Goal: Task Accomplishment & Management: Manage account settings

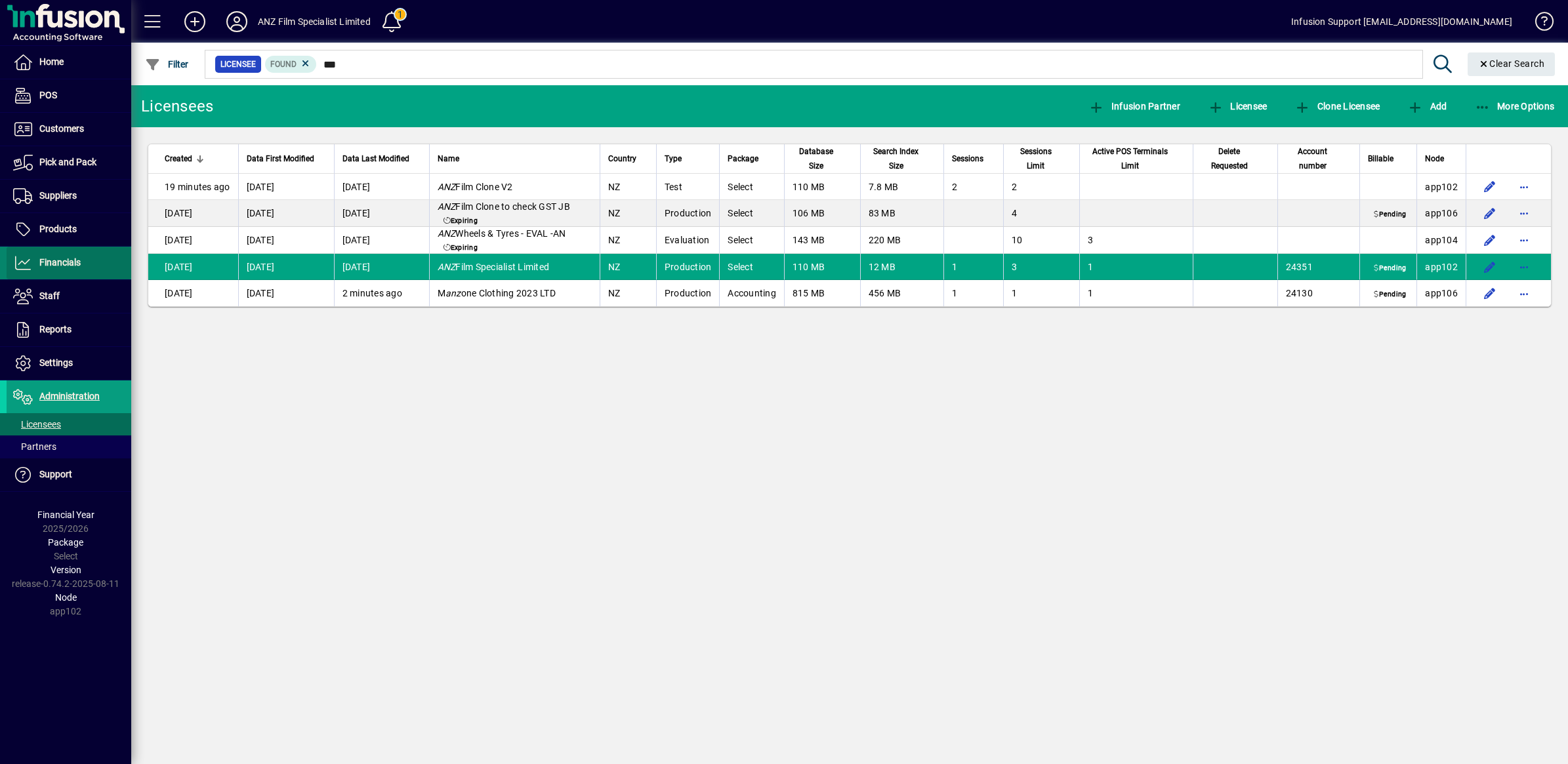
click at [38, 265] on span "Financials" at bounding box center [43, 263] width 74 height 15
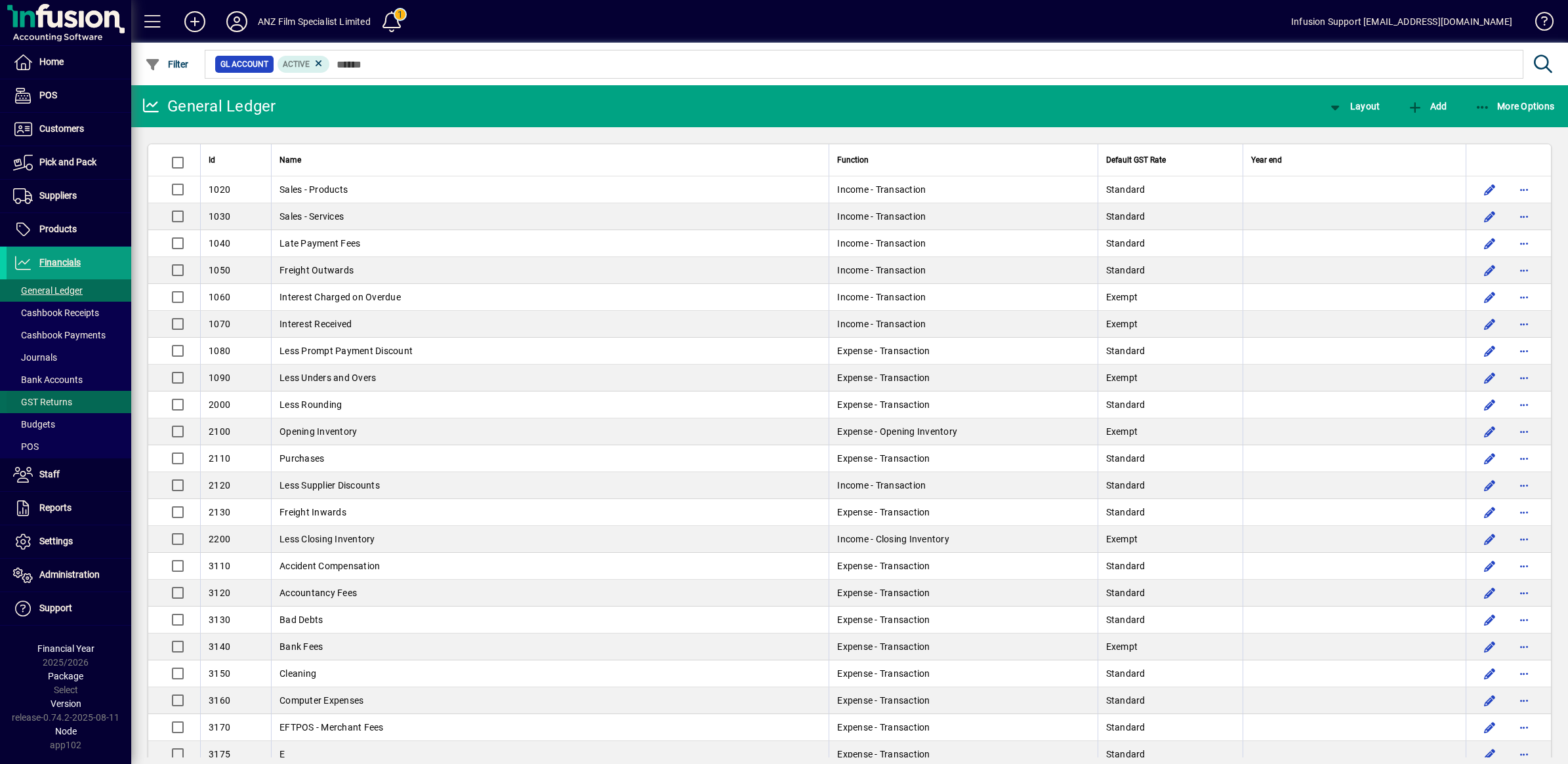
click at [76, 401] on span at bounding box center [68, 401] width 124 height 32
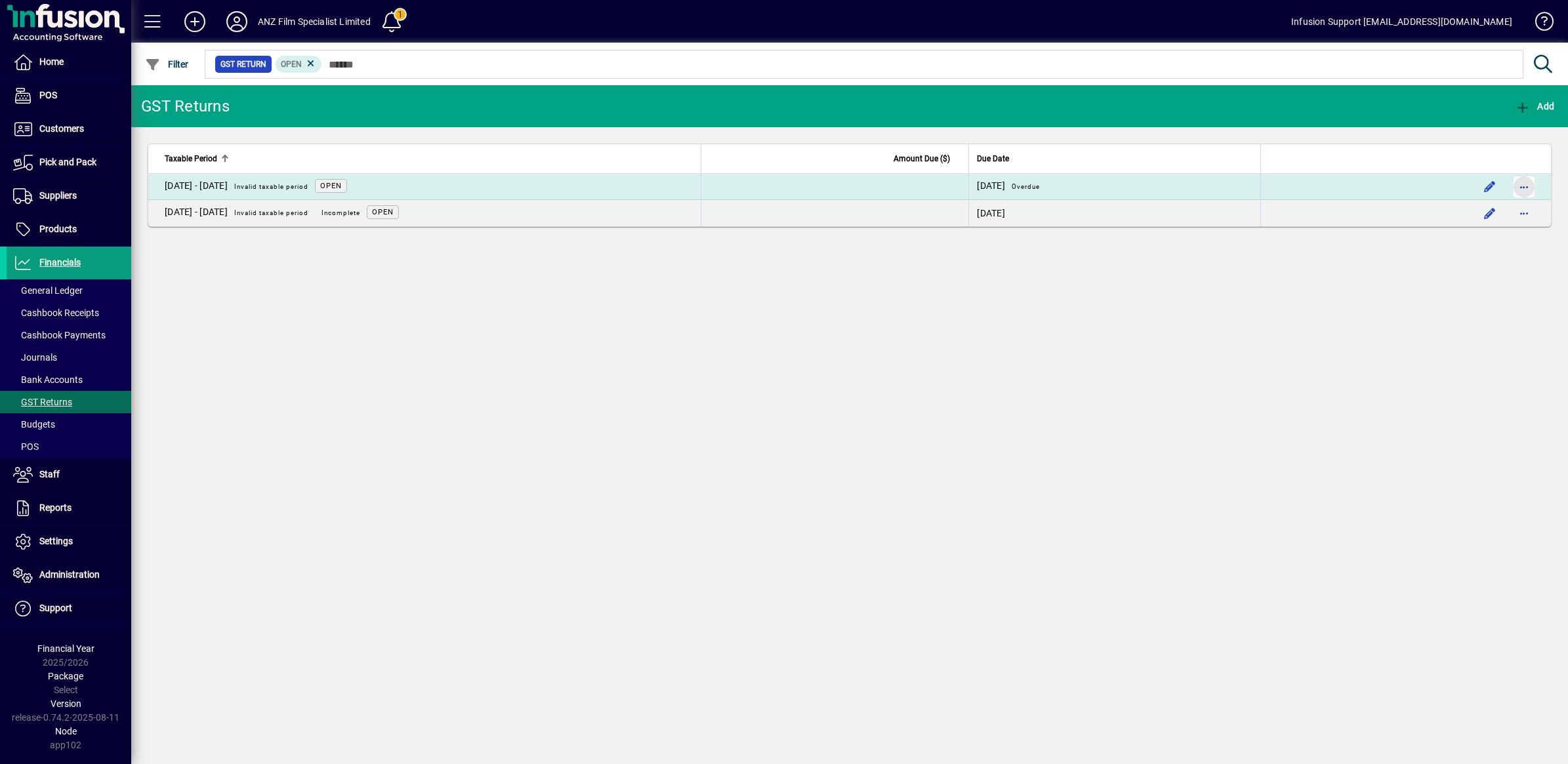
click at [1515, 182] on span "button" at bounding box center [1524, 187] width 32 height 32
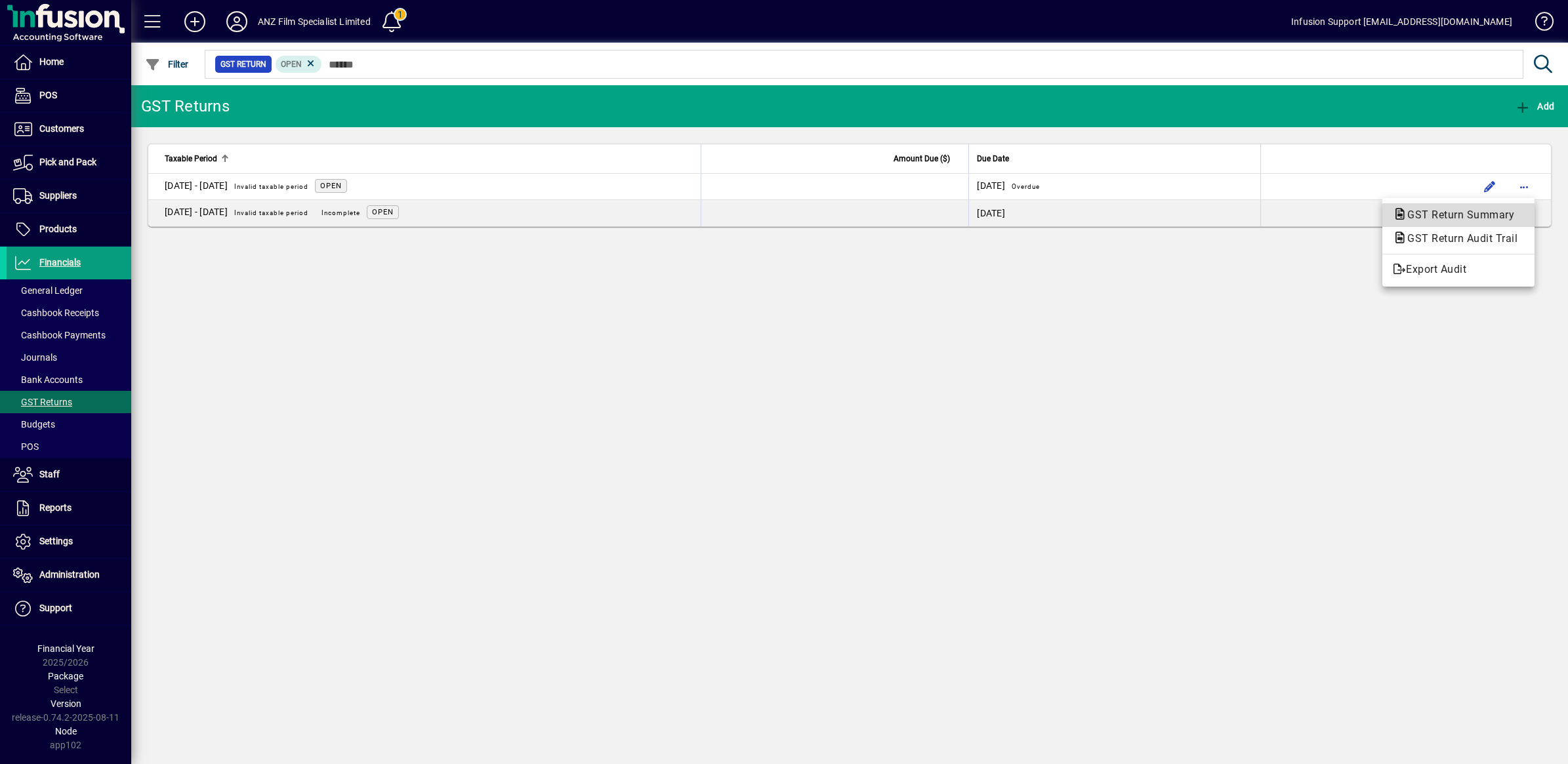
click at [1474, 220] on span "GST Return Summary" at bounding box center [1457, 215] width 128 height 13
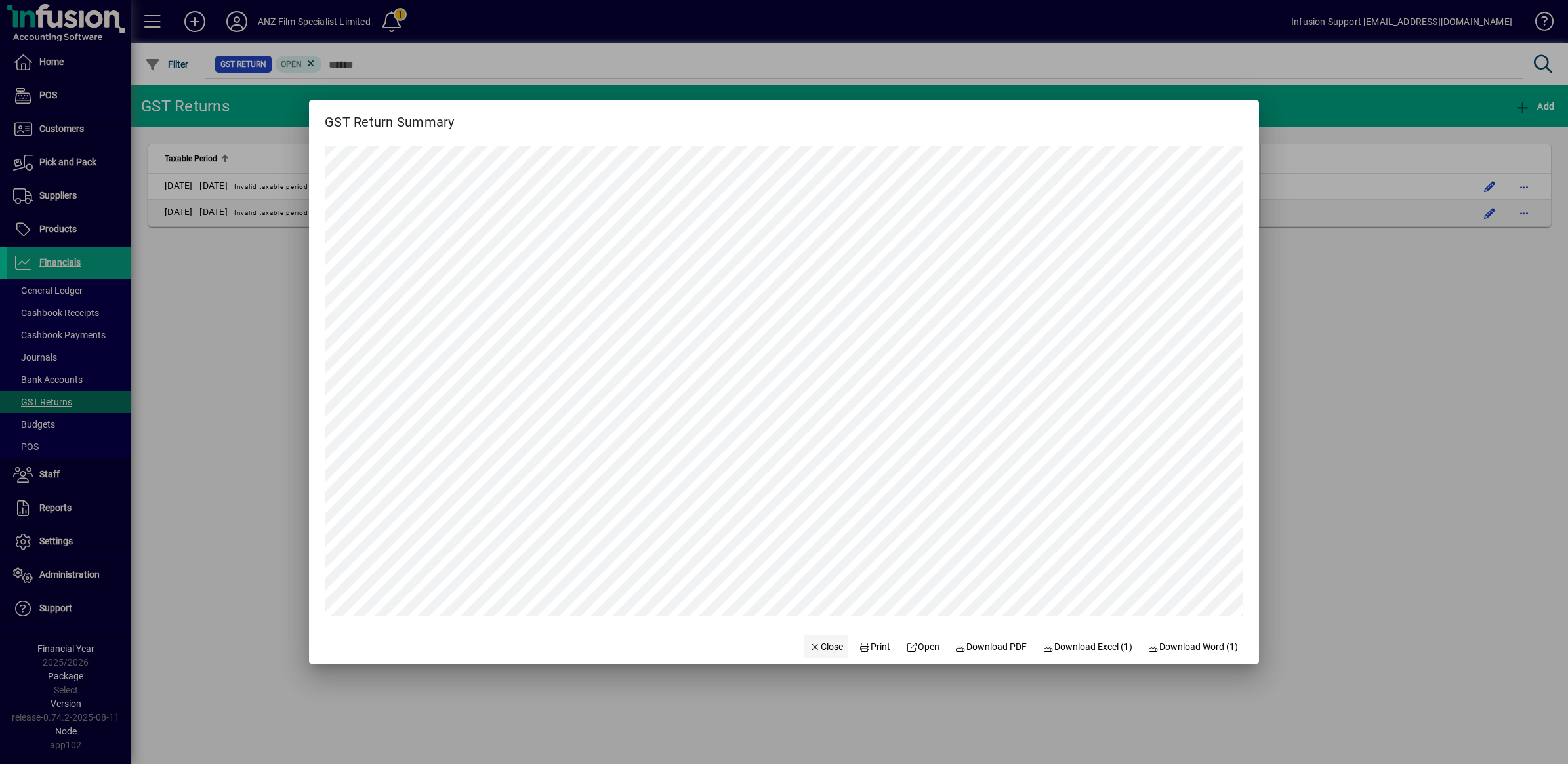
click at [827, 643] on span "Close" at bounding box center [827, 647] width 34 height 14
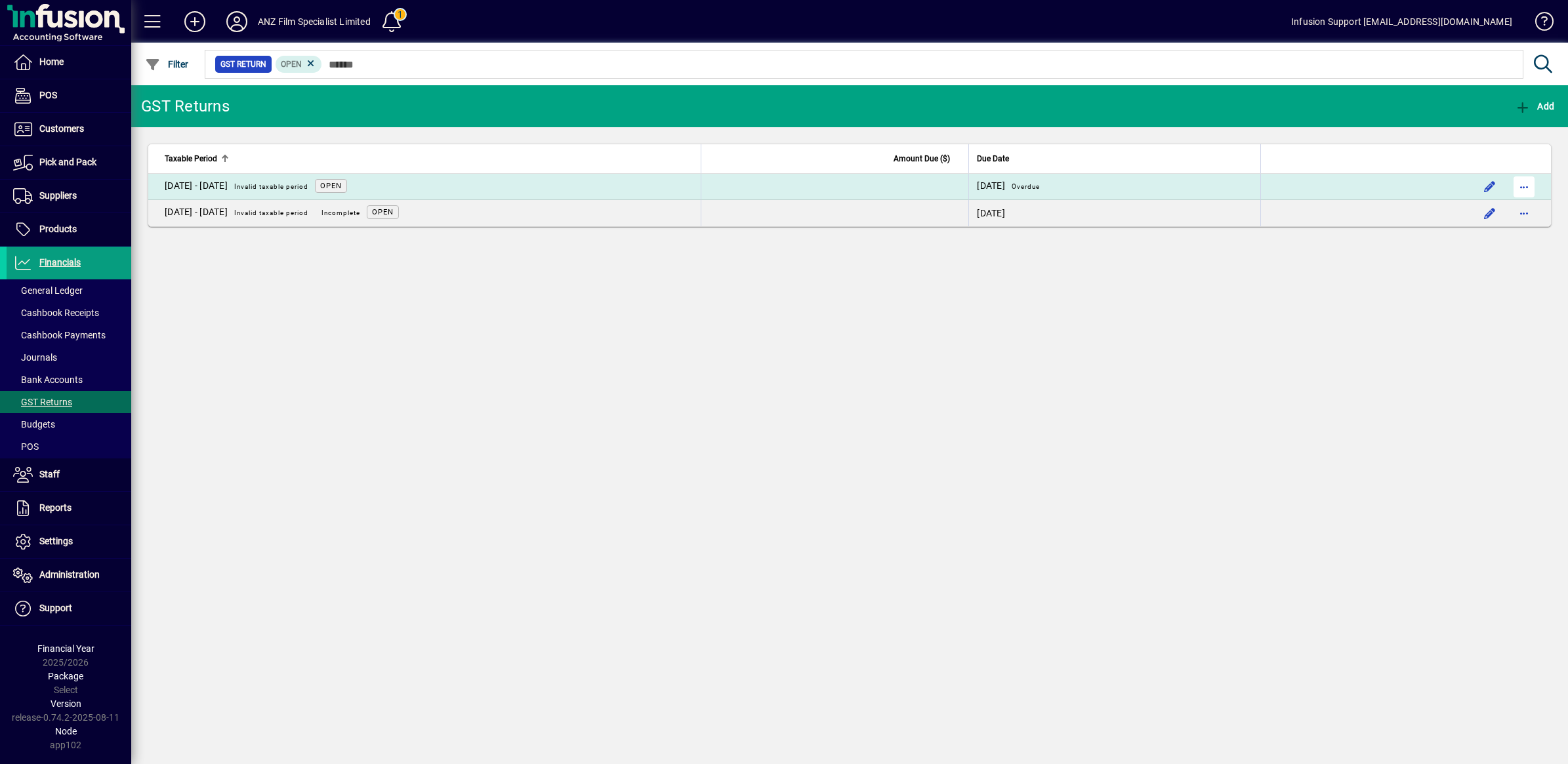
click at [1524, 188] on span "button" at bounding box center [1524, 187] width 32 height 32
drag, startPoint x: 1458, startPoint y: 211, endPoint x: 1469, endPoint y: 188, distance: 25.5
click at [1457, 211] on span "GST Return Summary" at bounding box center [1457, 215] width 128 height 13
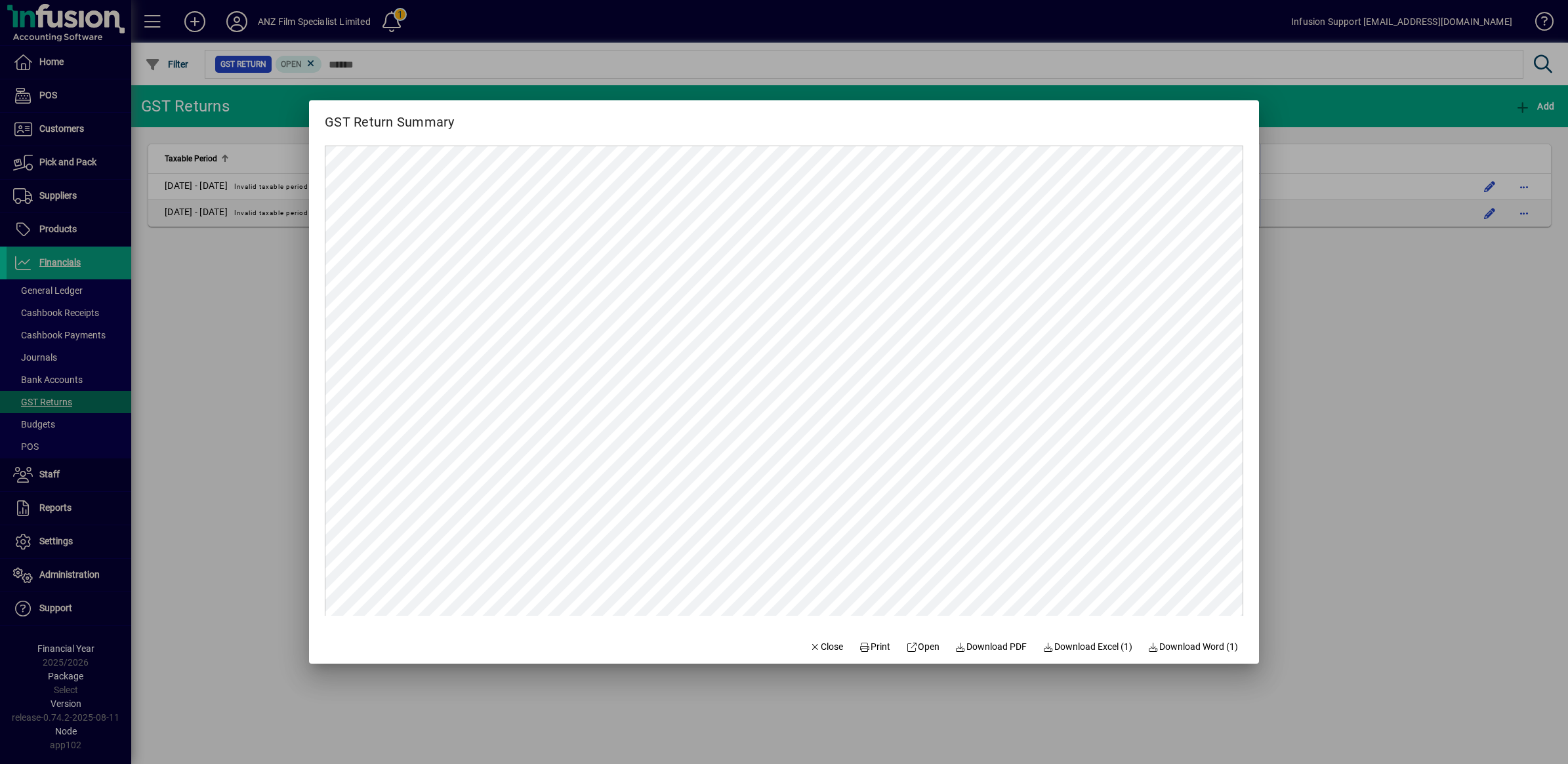
drag, startPoint x: 819, startPoint y: 643, endPoint x: 868, endPoint y: 612, distance: 58.0
click at [819, 643] on span "Close" at bounding box center [827, 647] width 34 height 14
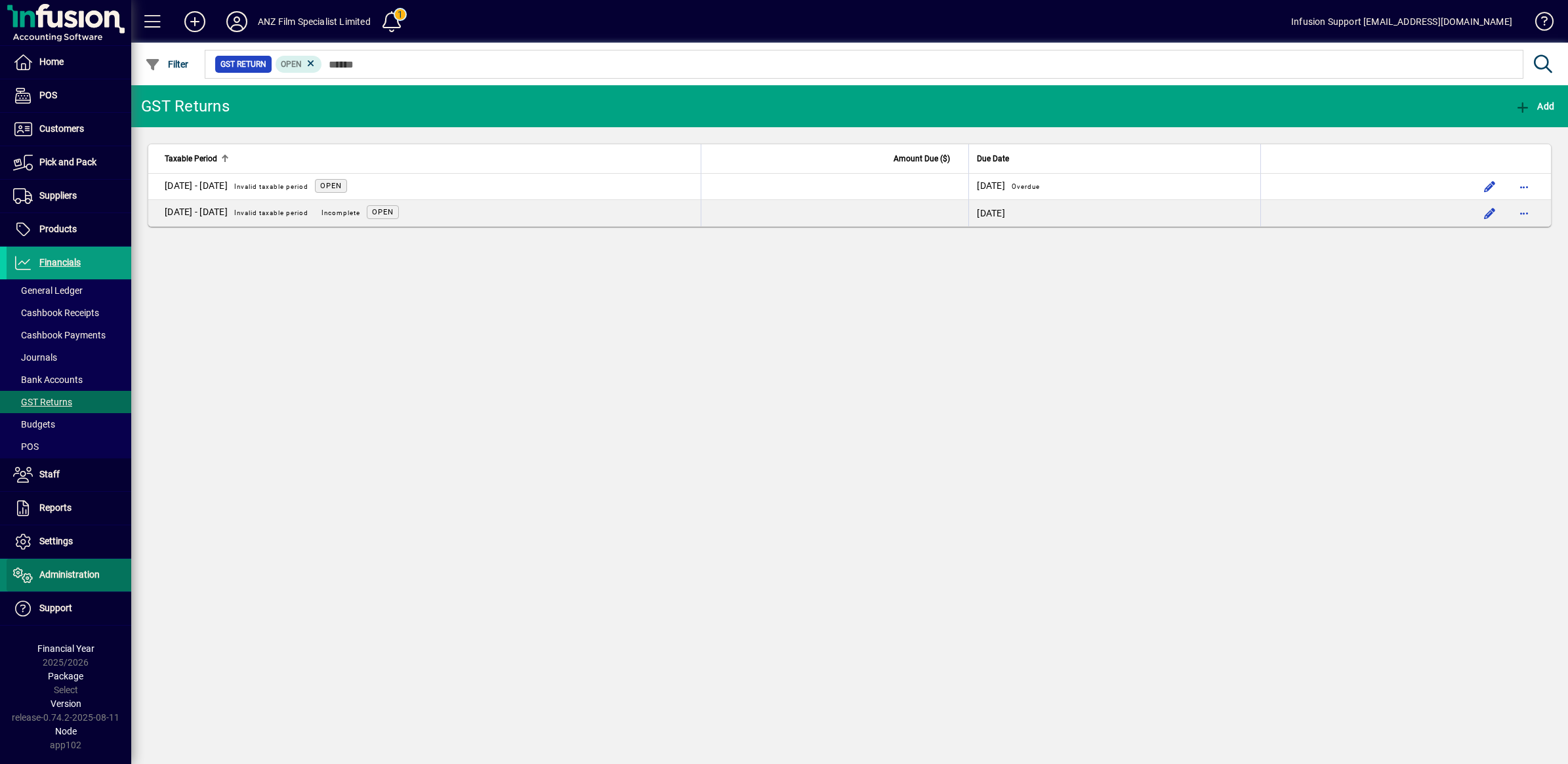
click at [54, 565] on span at bounding box center [68, 575] width 124 height 32
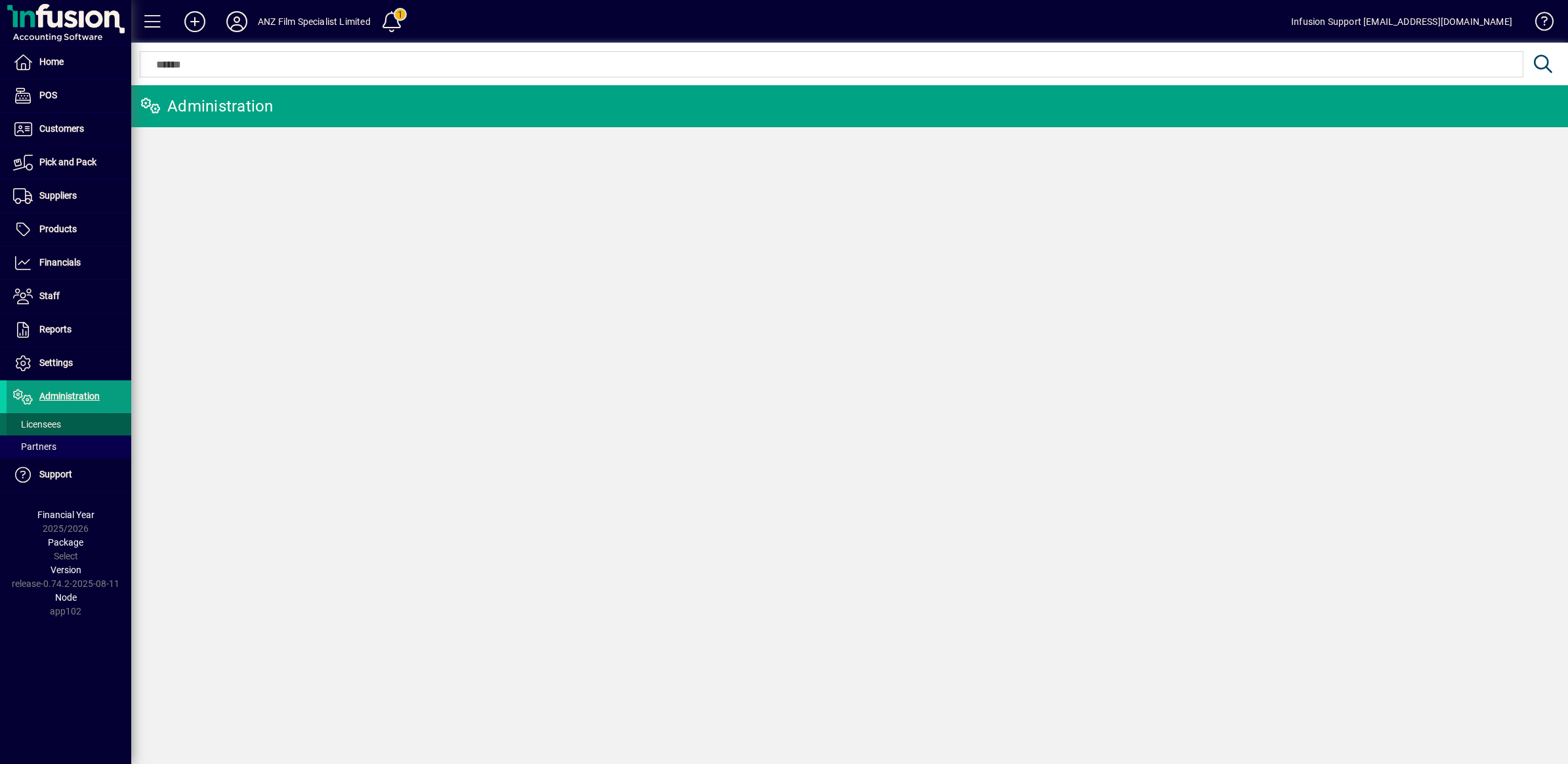
click at [70, 426] on span at bounding box center [68, 424] width 124 height 32
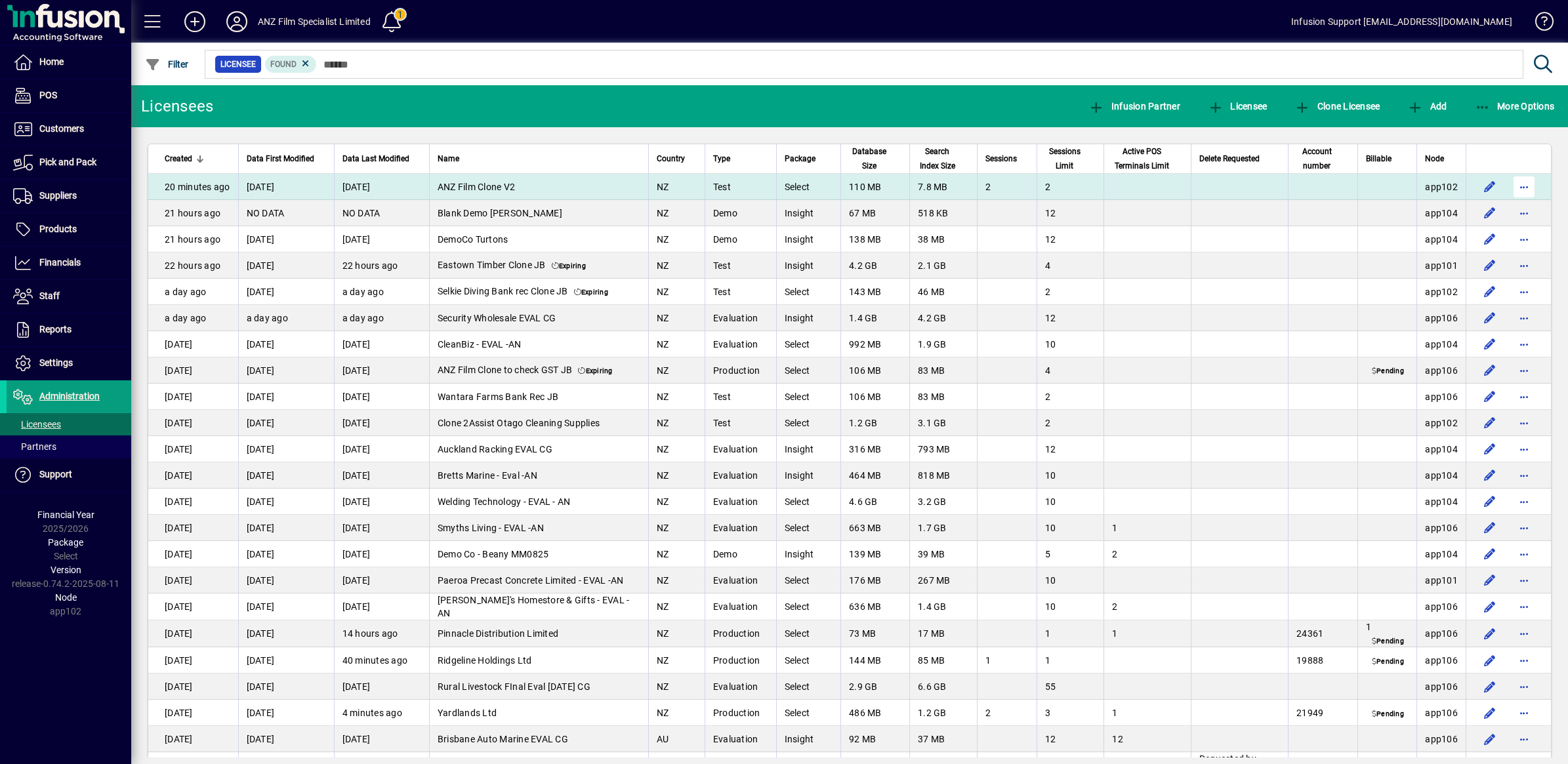
click at [1509, 185] on span "button" at bounding box center [1524, 187] width 32 height 32
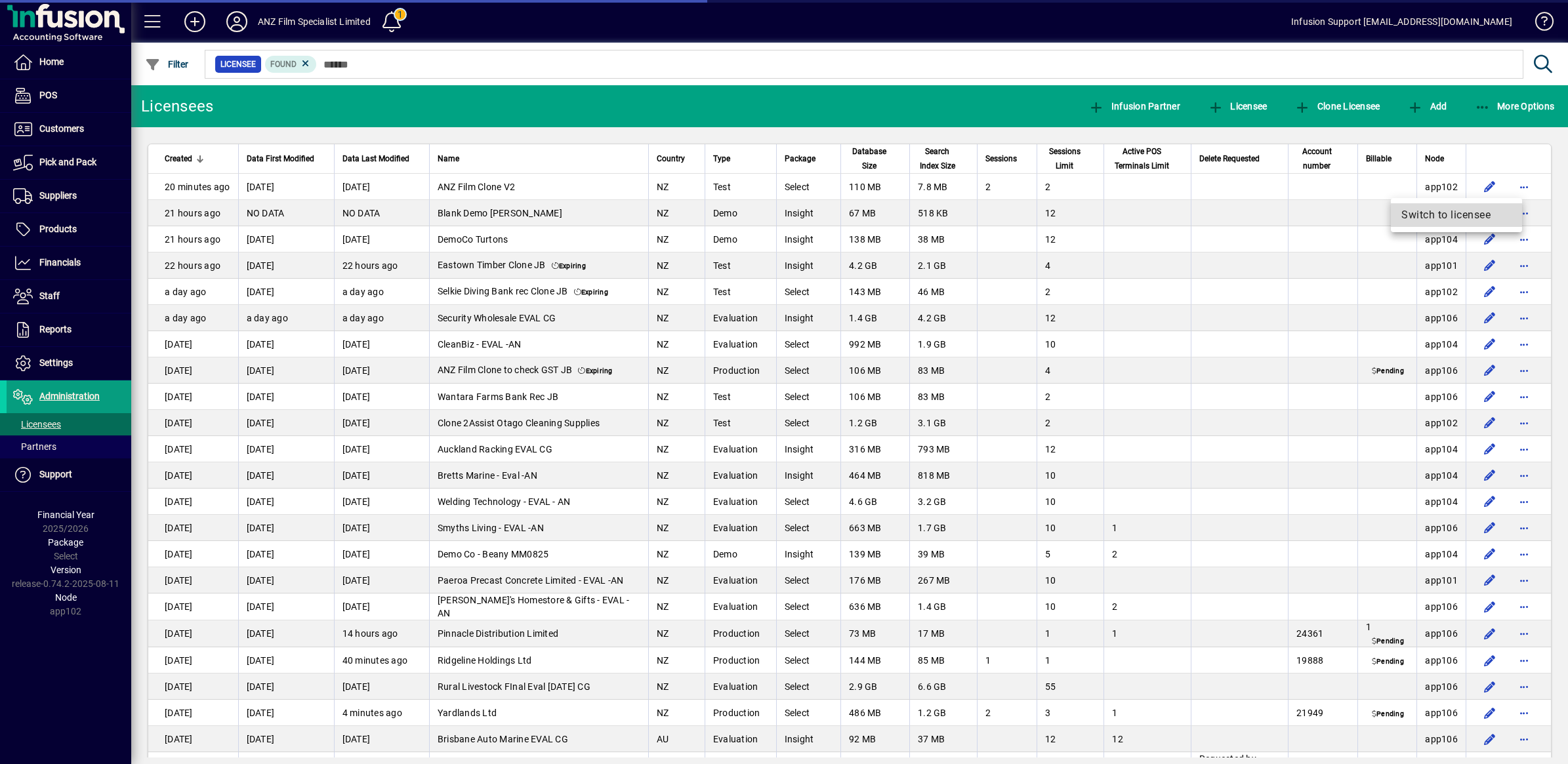
click at [1448, 210] on span "Switch to licensee" at bounding box center [1456, 215] width 110 height 15
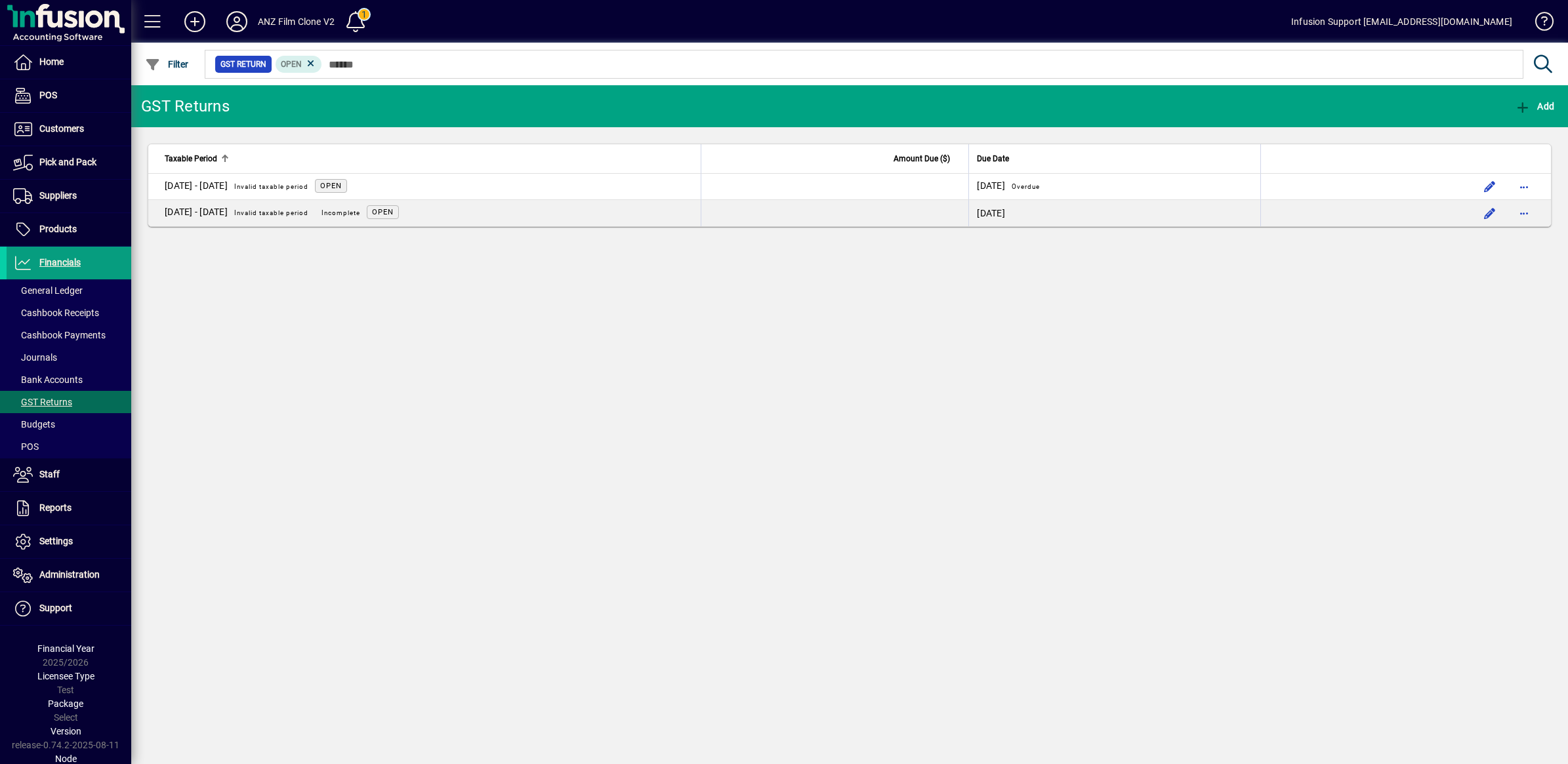
click at [1114, 281] on div "GST Returns Add Taxable Period Amount Due ($) Due Date 01 Jan - 30 Jun 2025 Inv…" at bounding box center [849, 424] width 1436 height 679
click at [1521, 101] on icon "button" at bounding box center [1523, 107] width 16 height 13
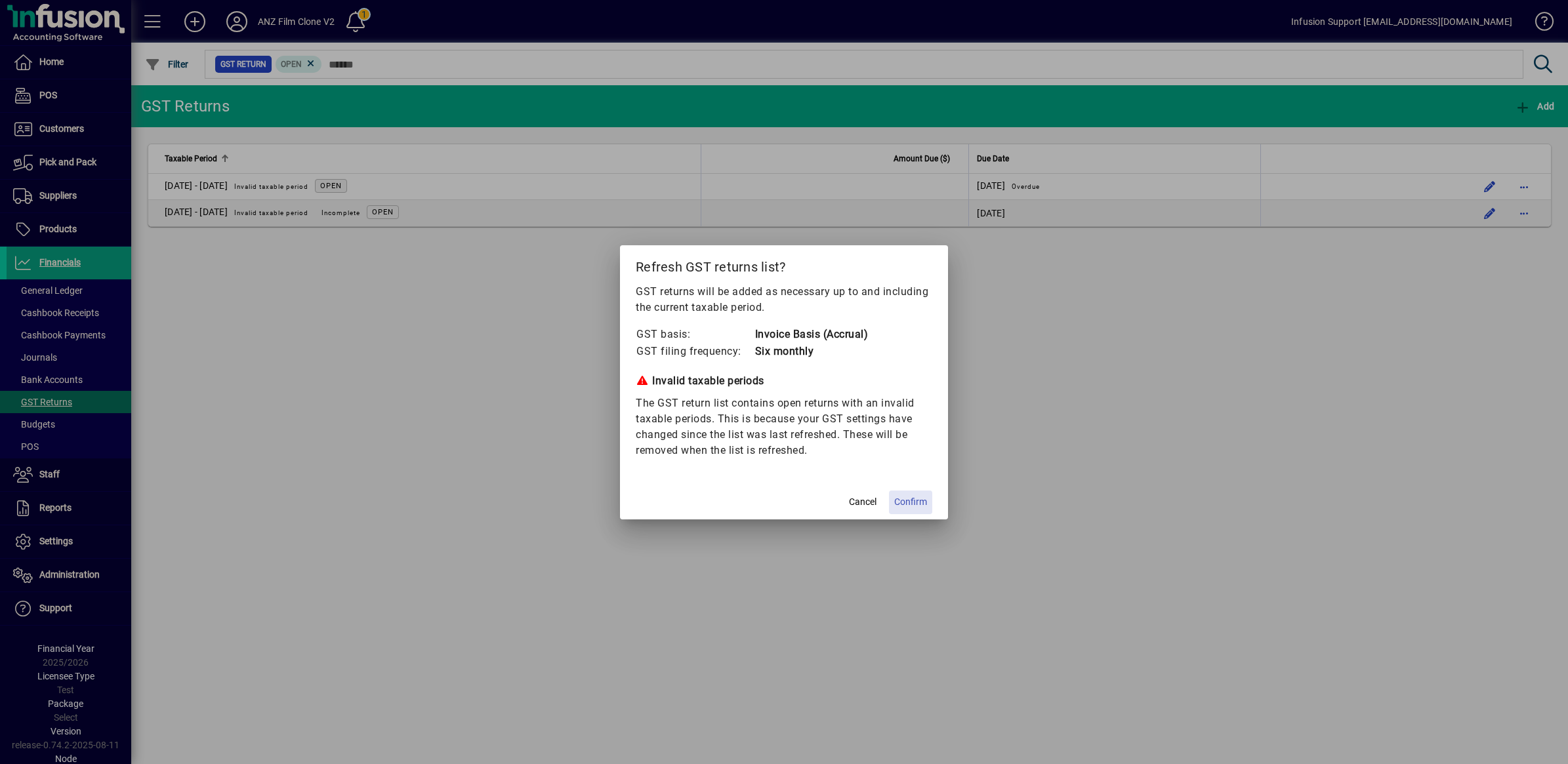
click at [902, 500] on span "Confirm" at bounding box center [910, 501] width 33 height 14
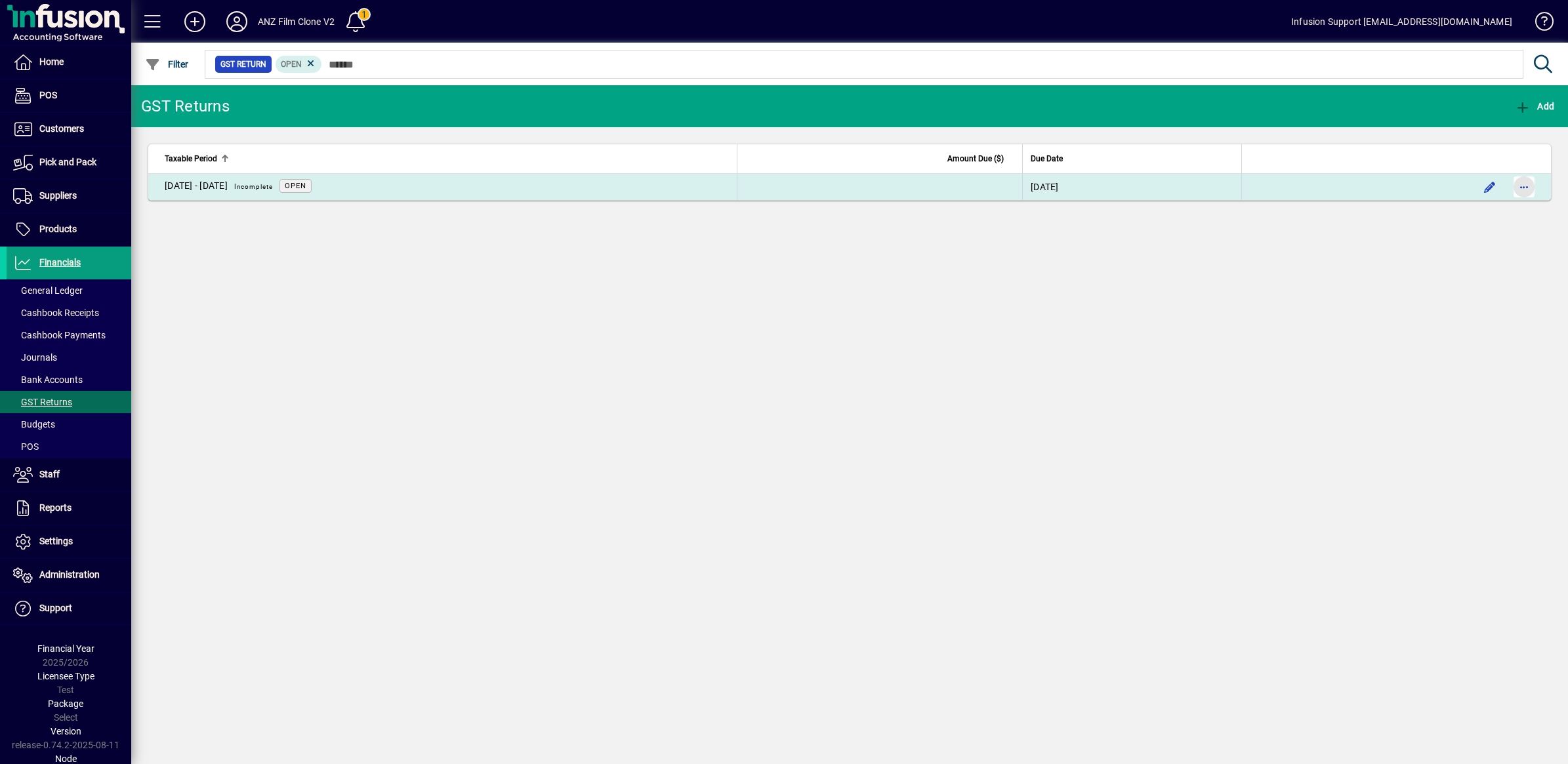
click at [1517, 188] on span "button" at bounding box center [1524, 187] width 32 height 32
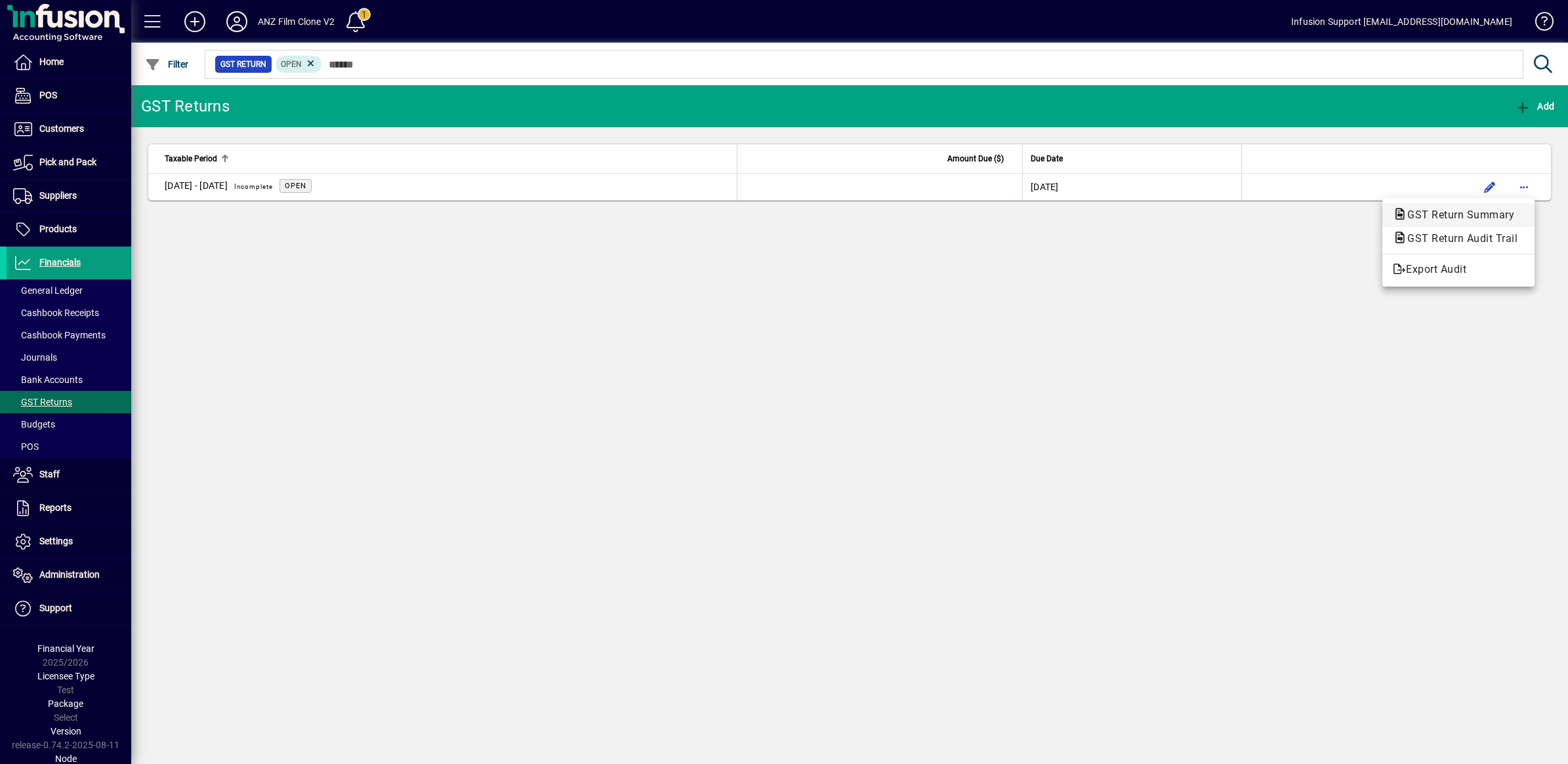
click at [1431, 218] on span "GST Return Summary" at bounding box center [1457, 215] width 128 height 13
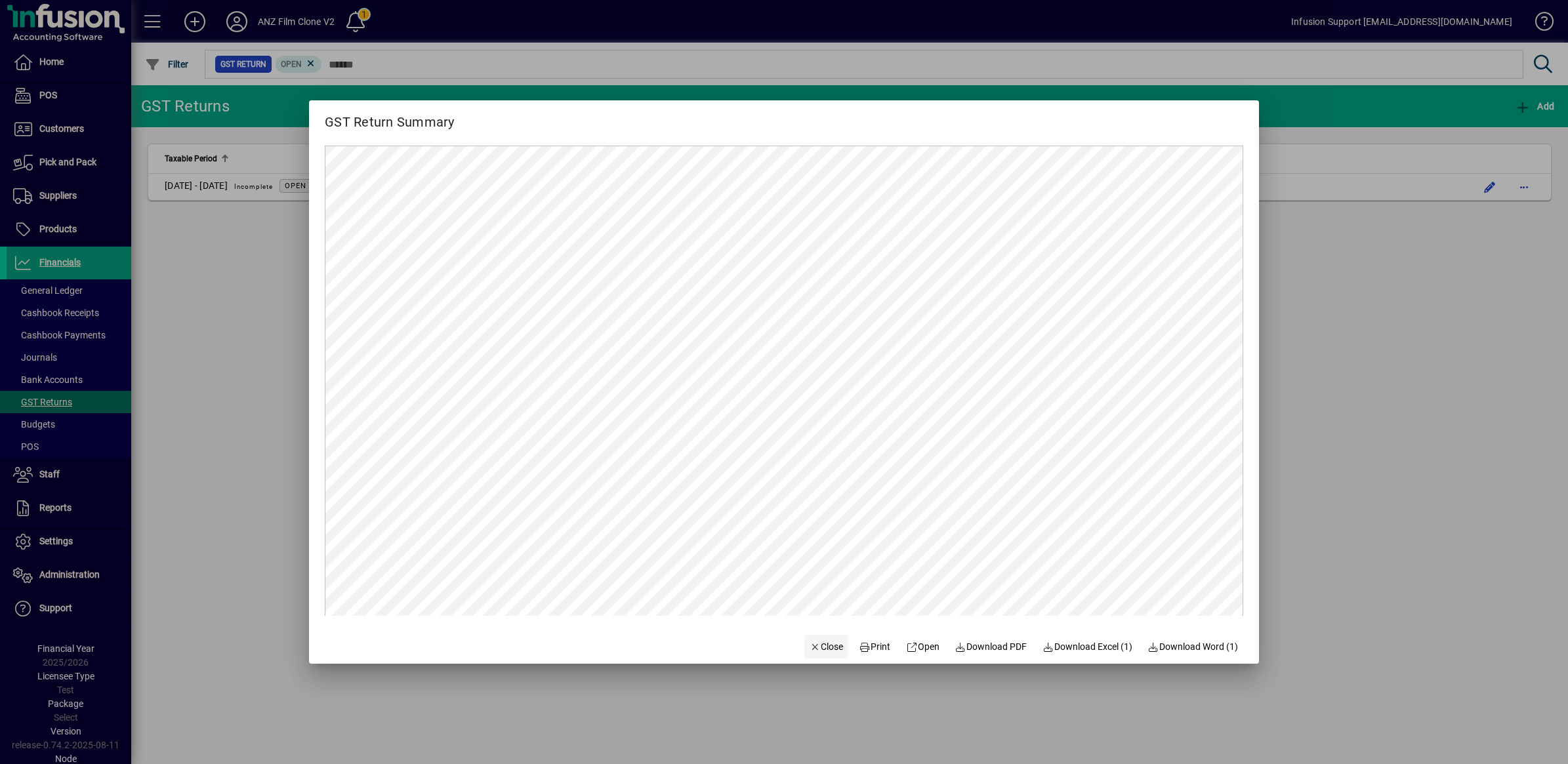
click at [819, 647] on span "Close" at bounding box center [827, 647] width 34 height 14
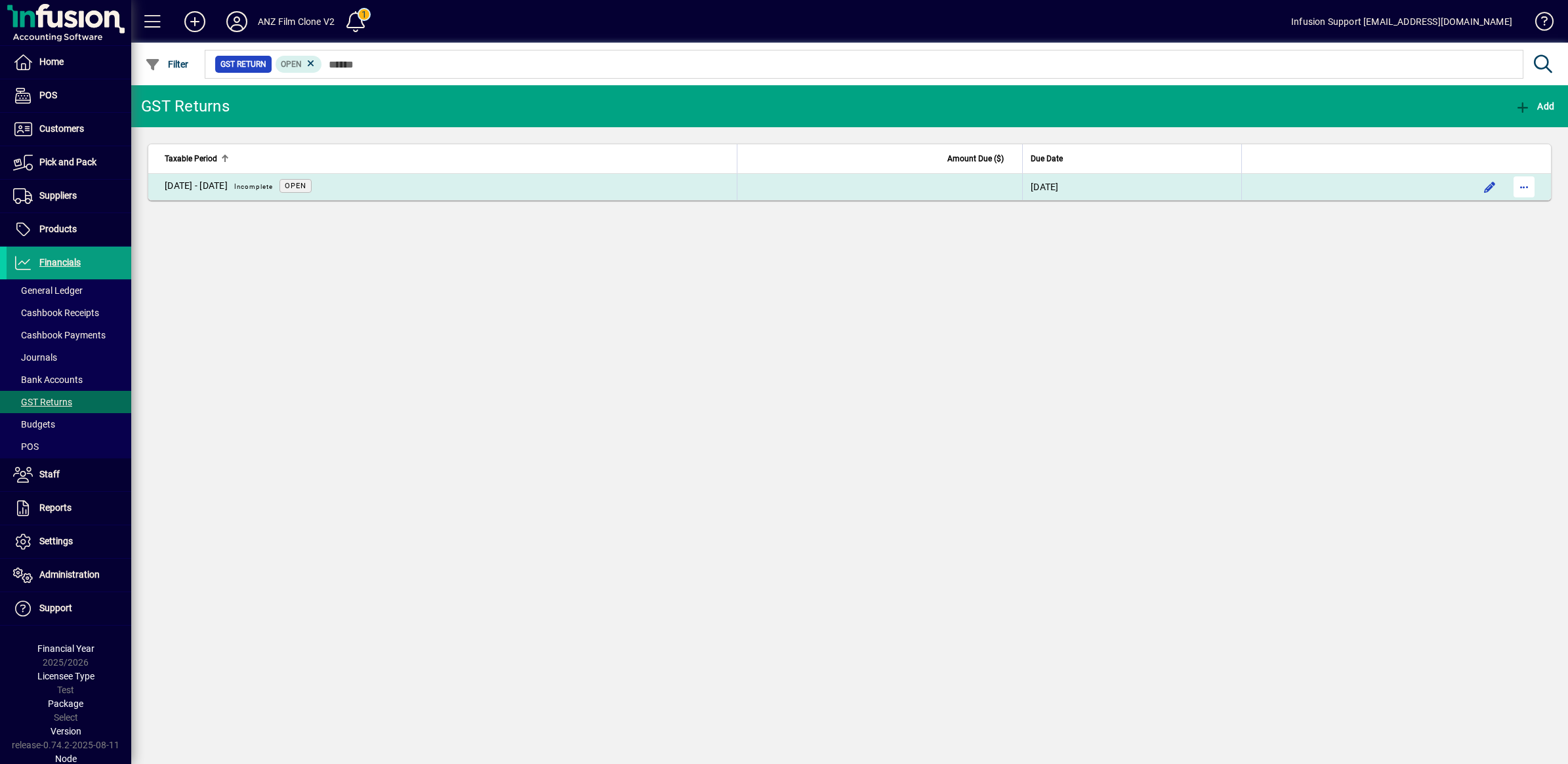
click at [1530, 185] on span "button" at bounding box center [1524, 187] width 32 height 32
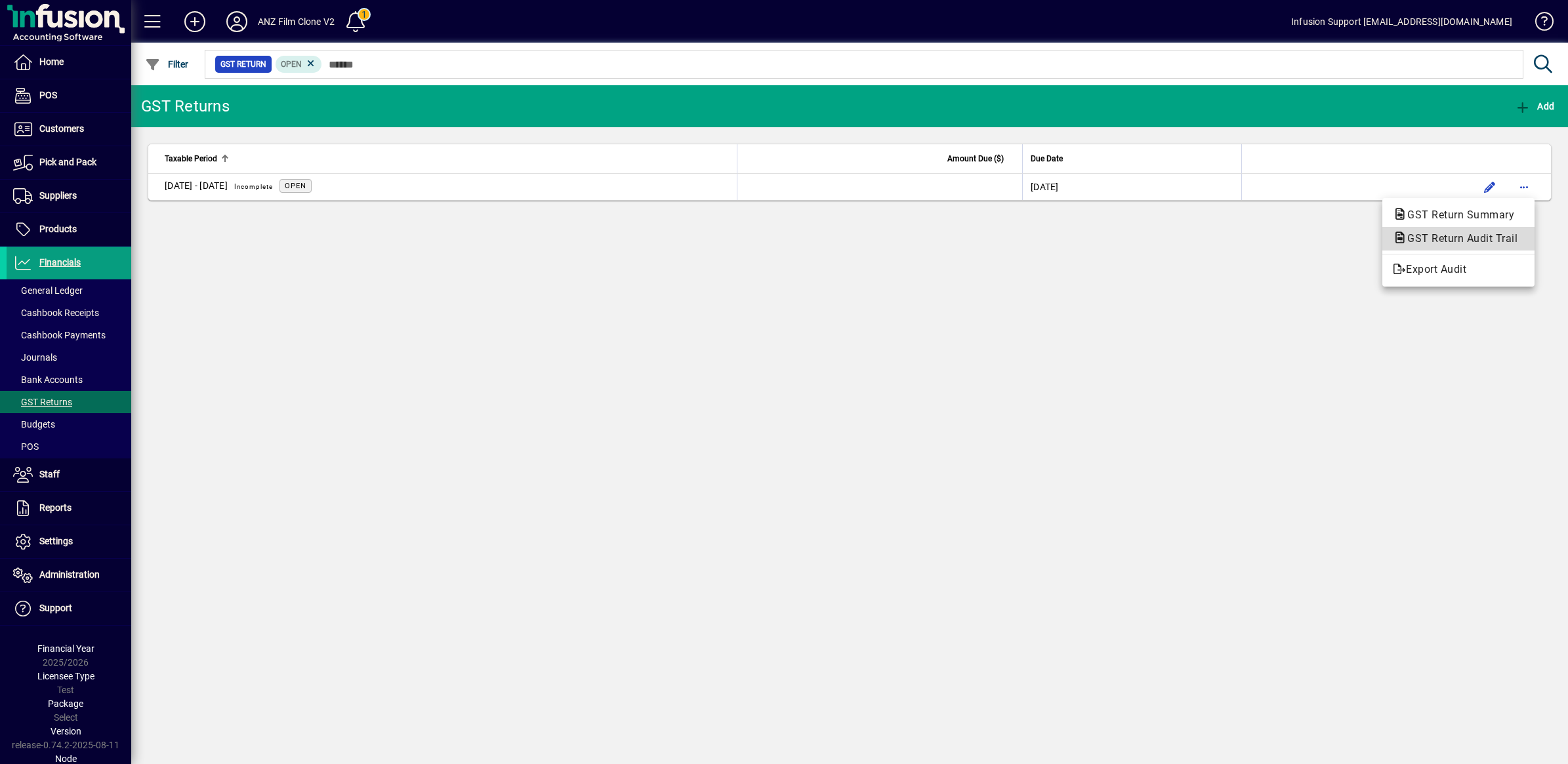
click at [1478, 236] on span "GST Return Audit Trail" at bounding box center [1458, 238] width 131 height 13
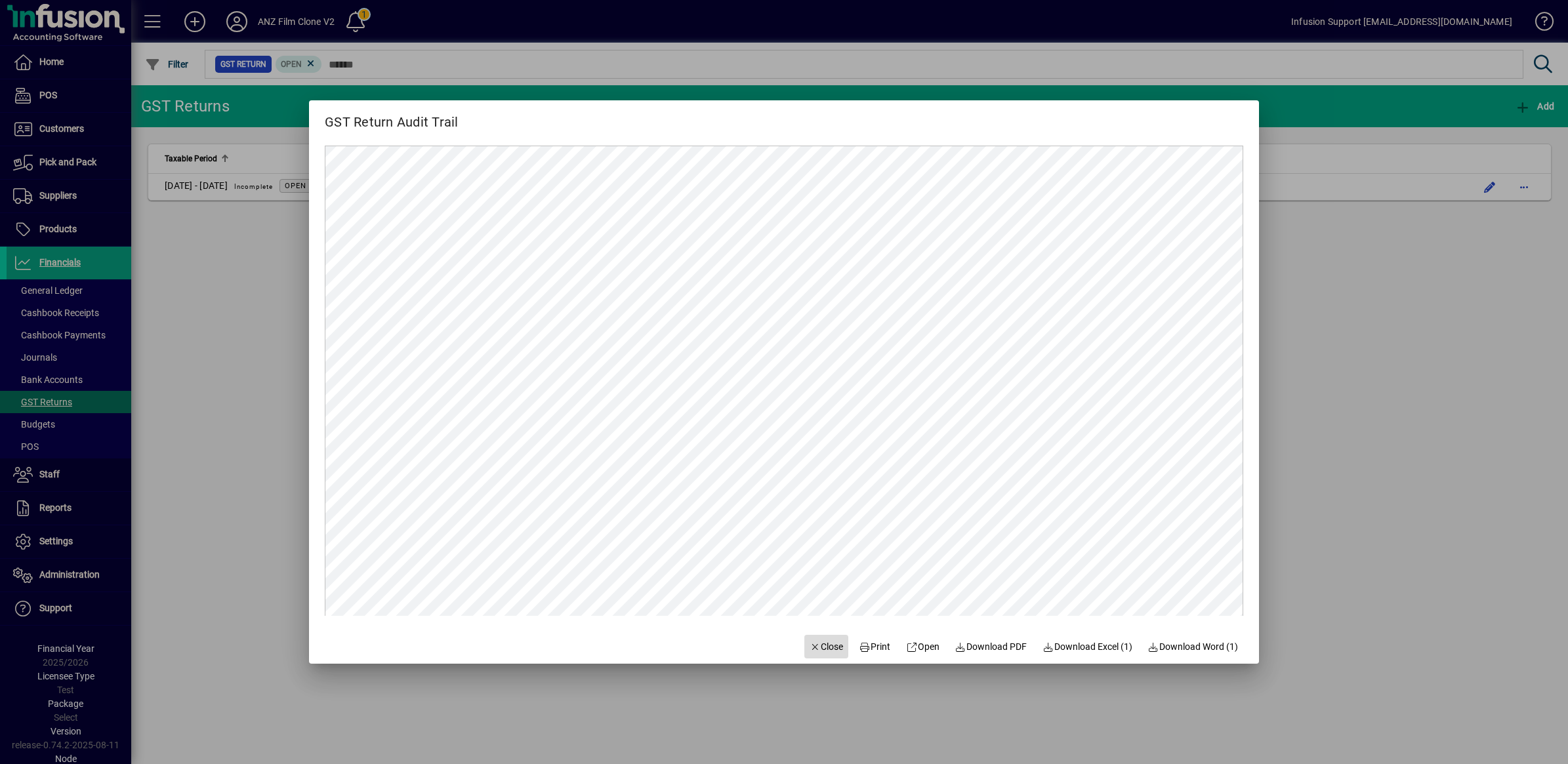
click at [818, 643] on span "Close" at bounding box center [827, 647] width 34 height 14
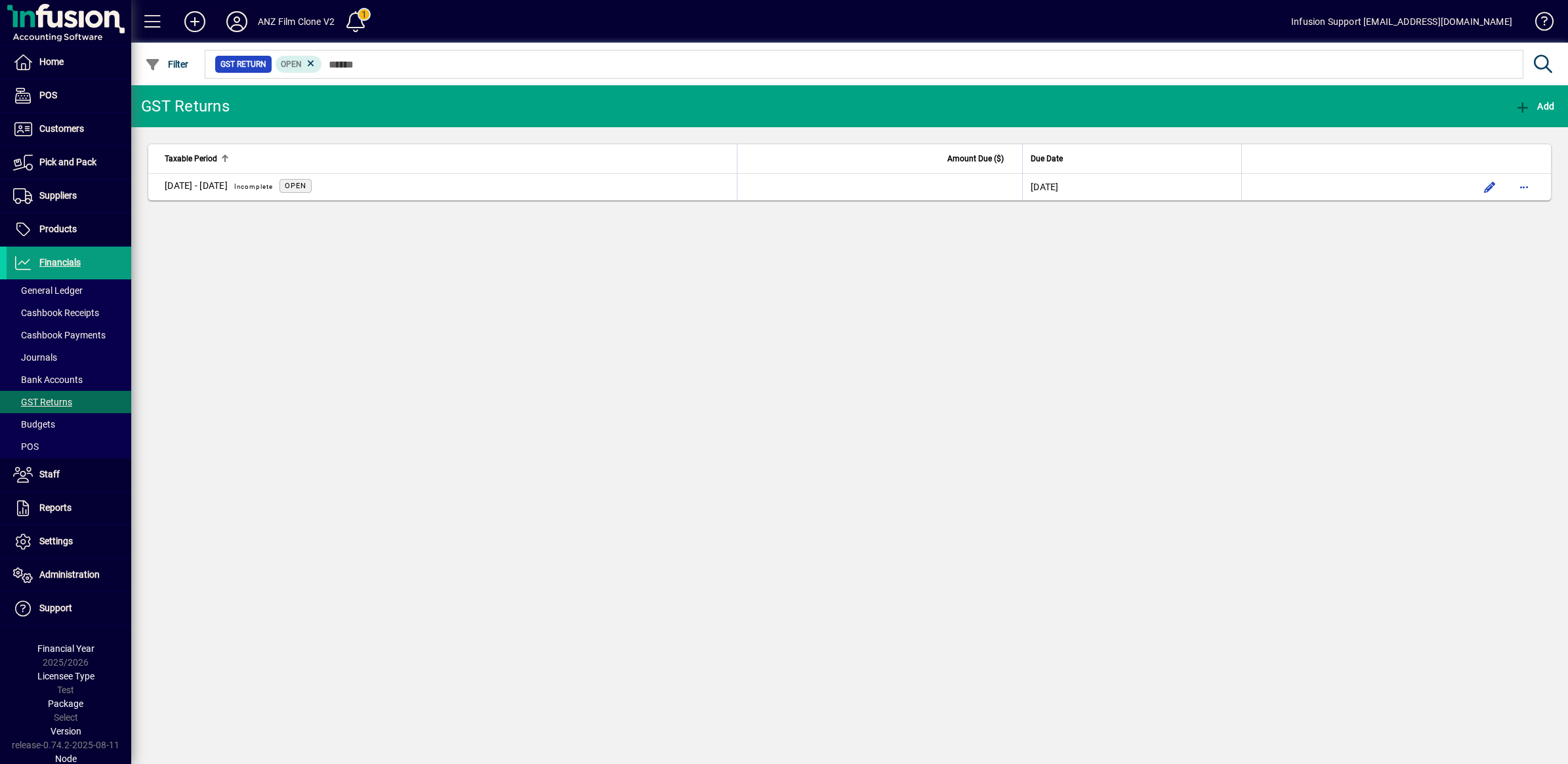
click at [230, 16] on icon at bounding box center [237, 21] width 26 height 21
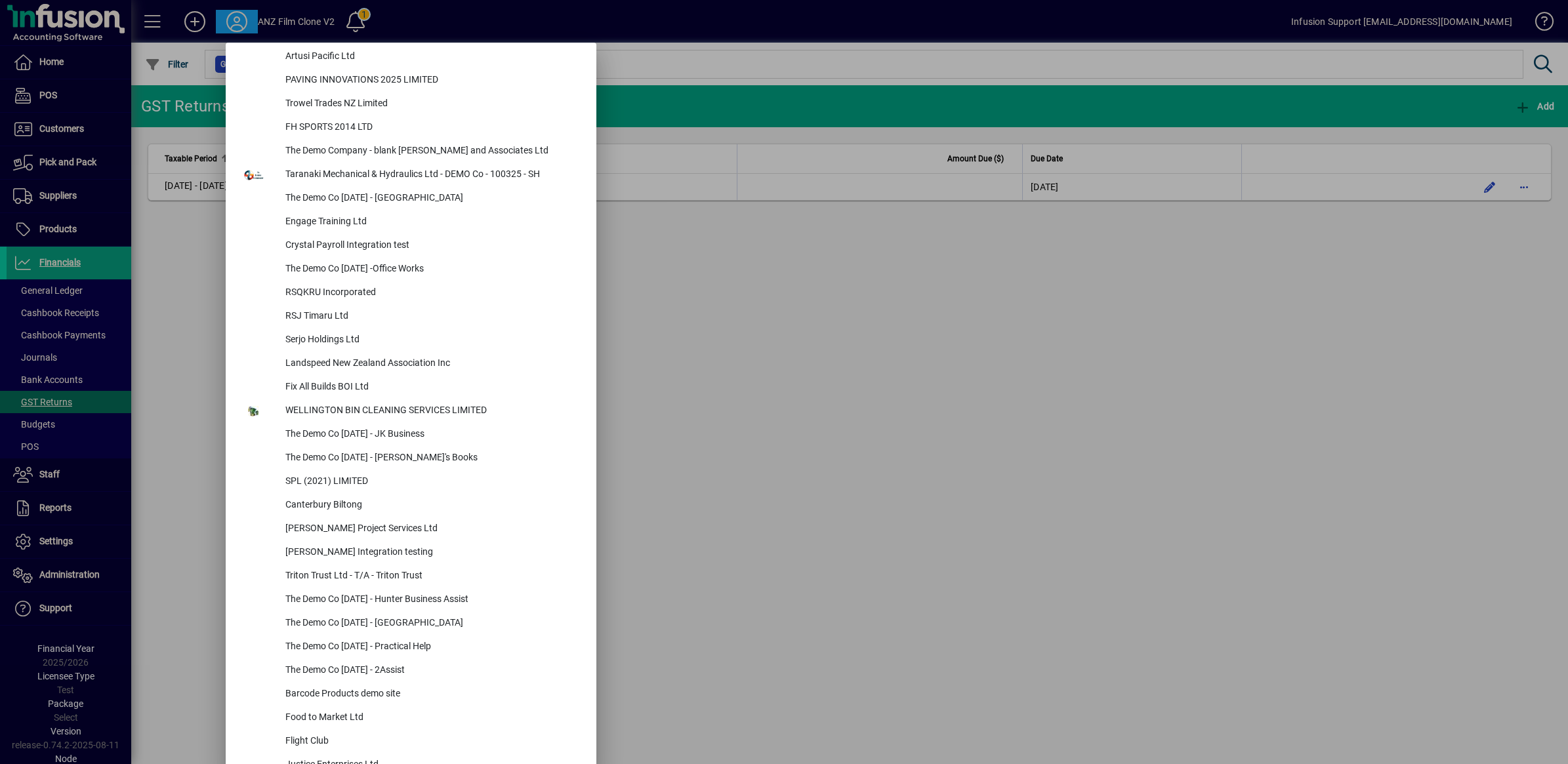
scroll to position [5508, 0]
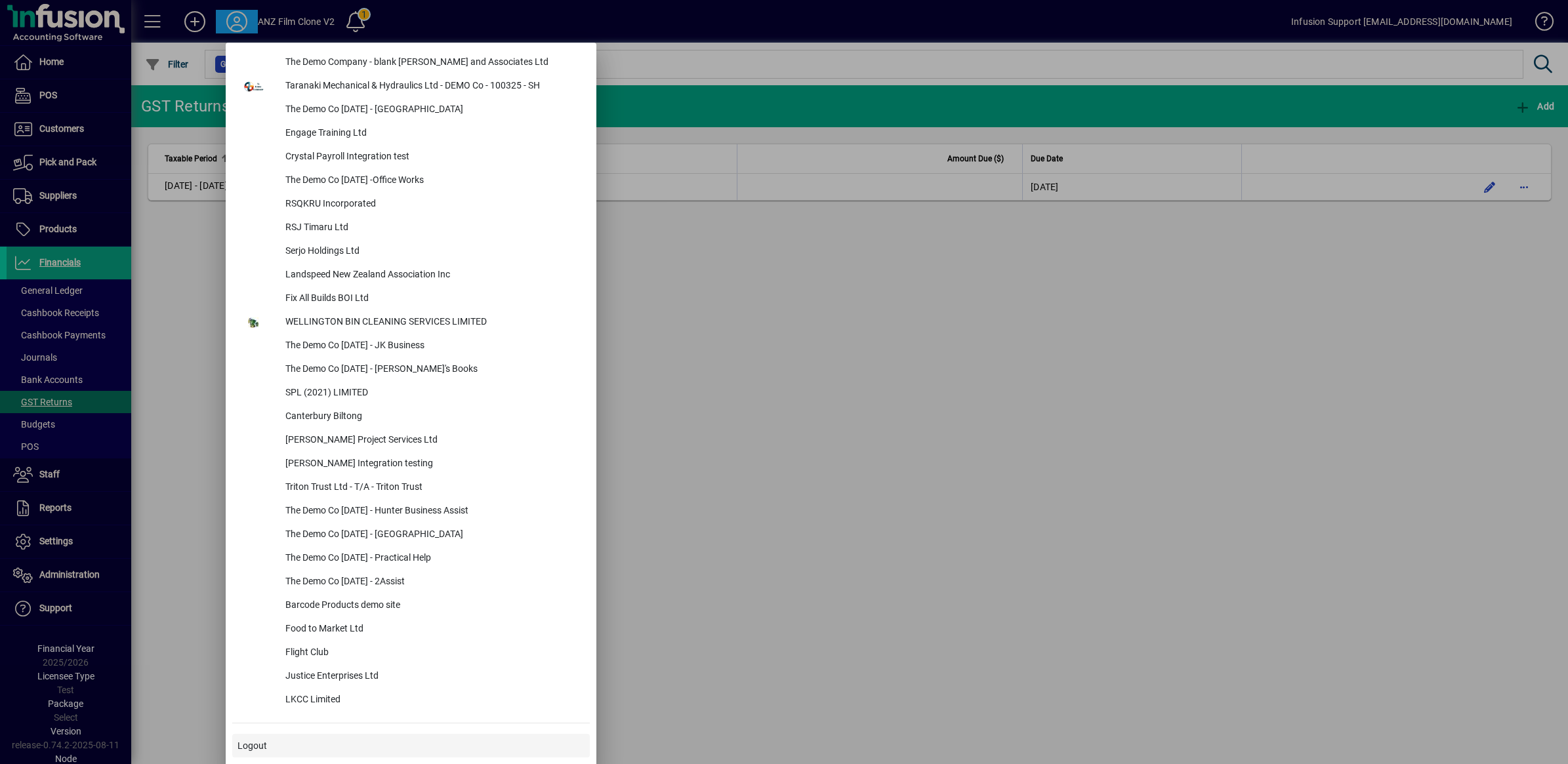
click at [234, 737] on span at bounding box center [411, 746] width 357 height 32
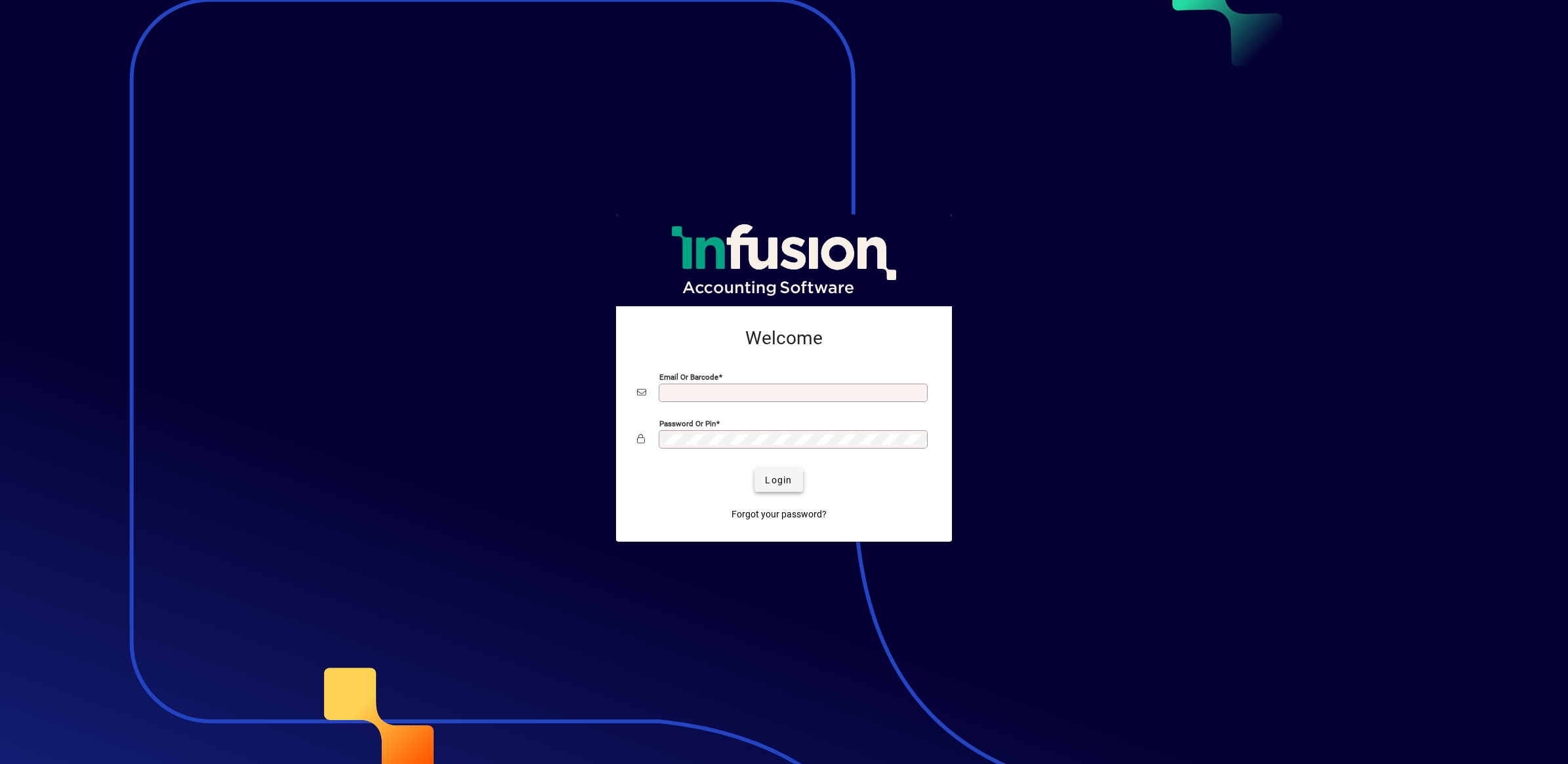
type input "**********"
click at [776, 479] on span "Login" at bounding box center [778, 480] width 27 height 14
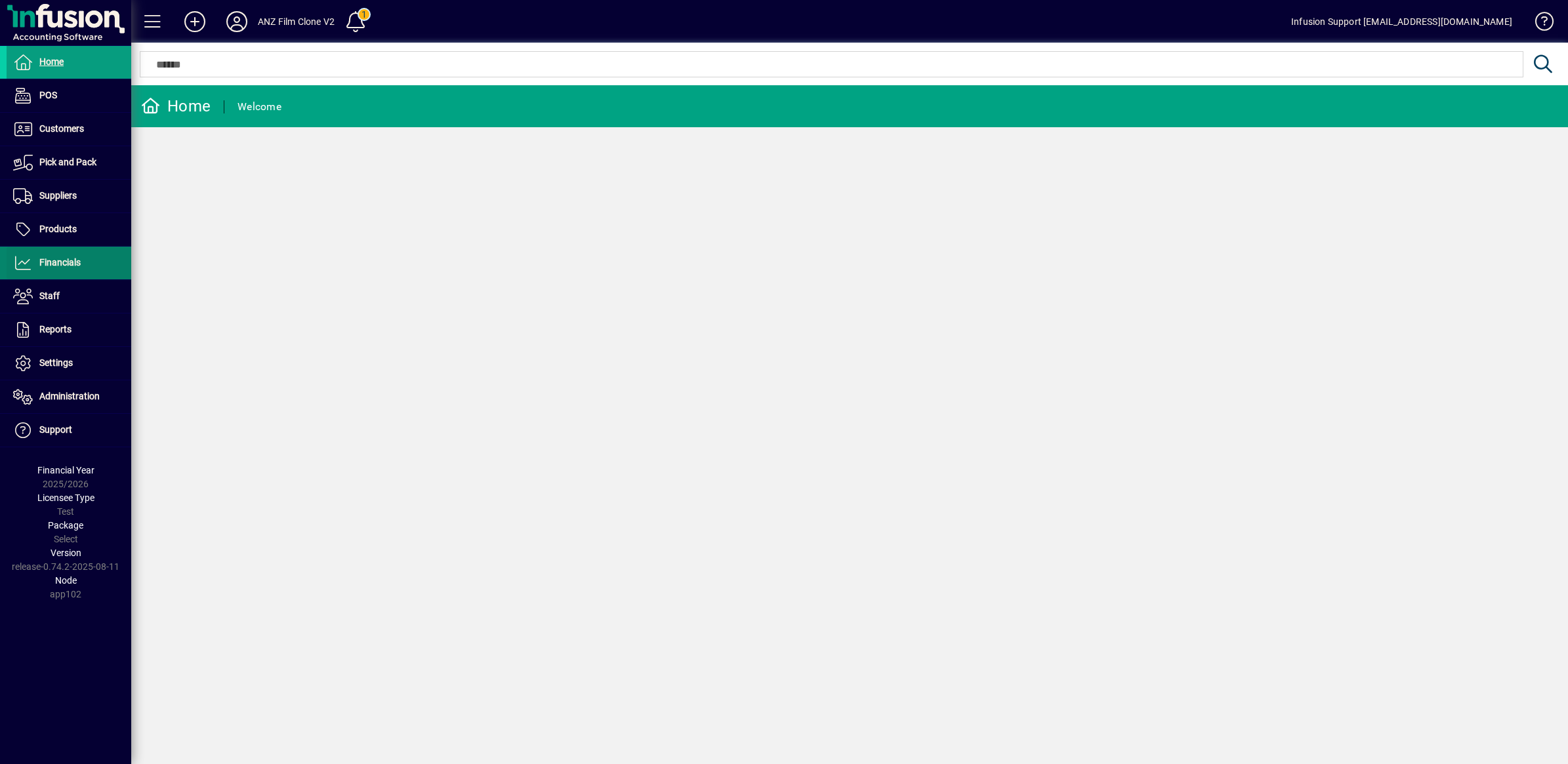
click at [47, 258] on span "Financials" at bounding box center [60, 263] width 41 height 10
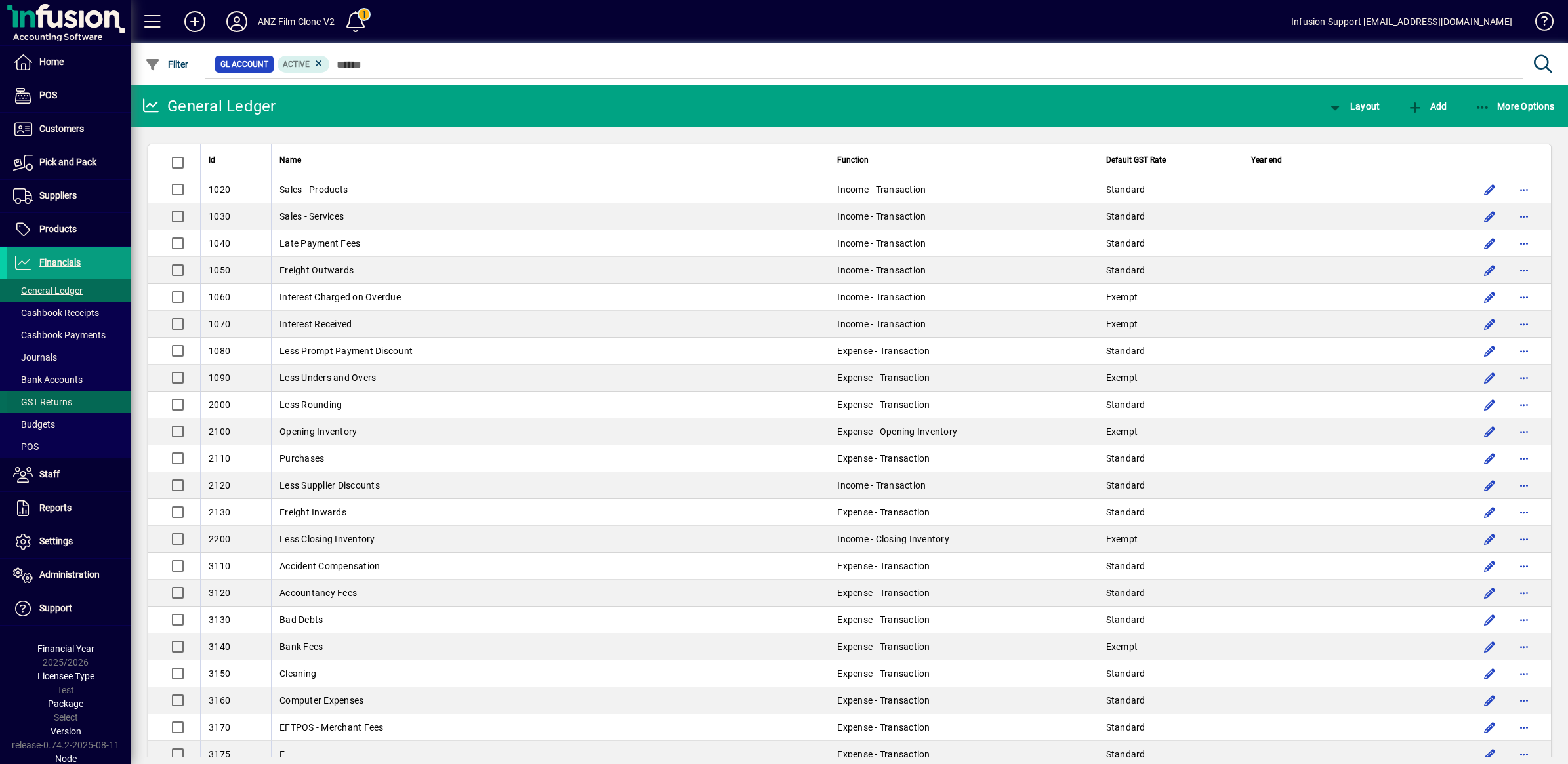
click at [54, 402] on span "GST Returns" at bounding box center [43, 402] width 59 height 10
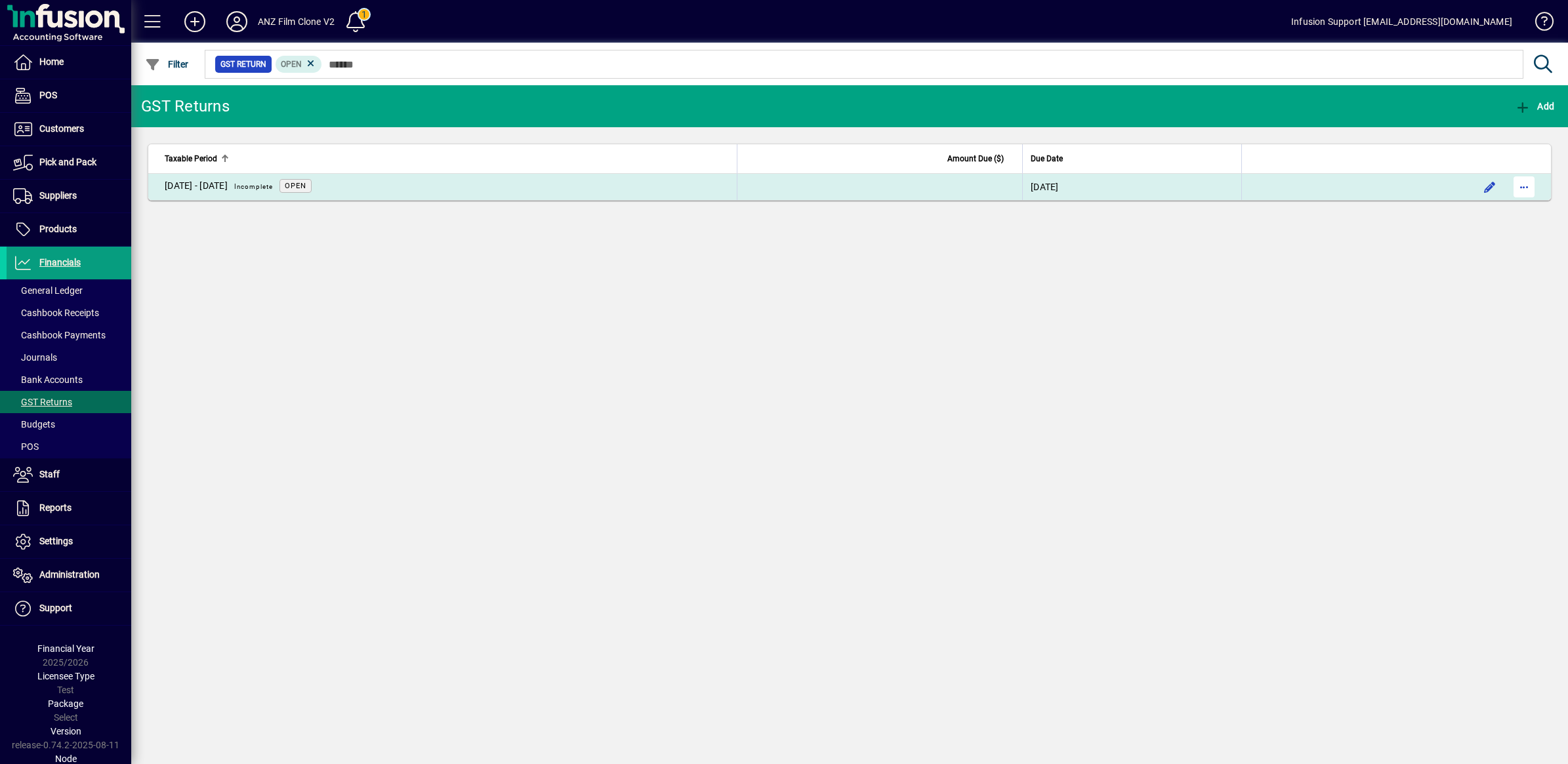
click at [1530, 185] on span "button" at bounding box center [1524, 187] width 32 height 32
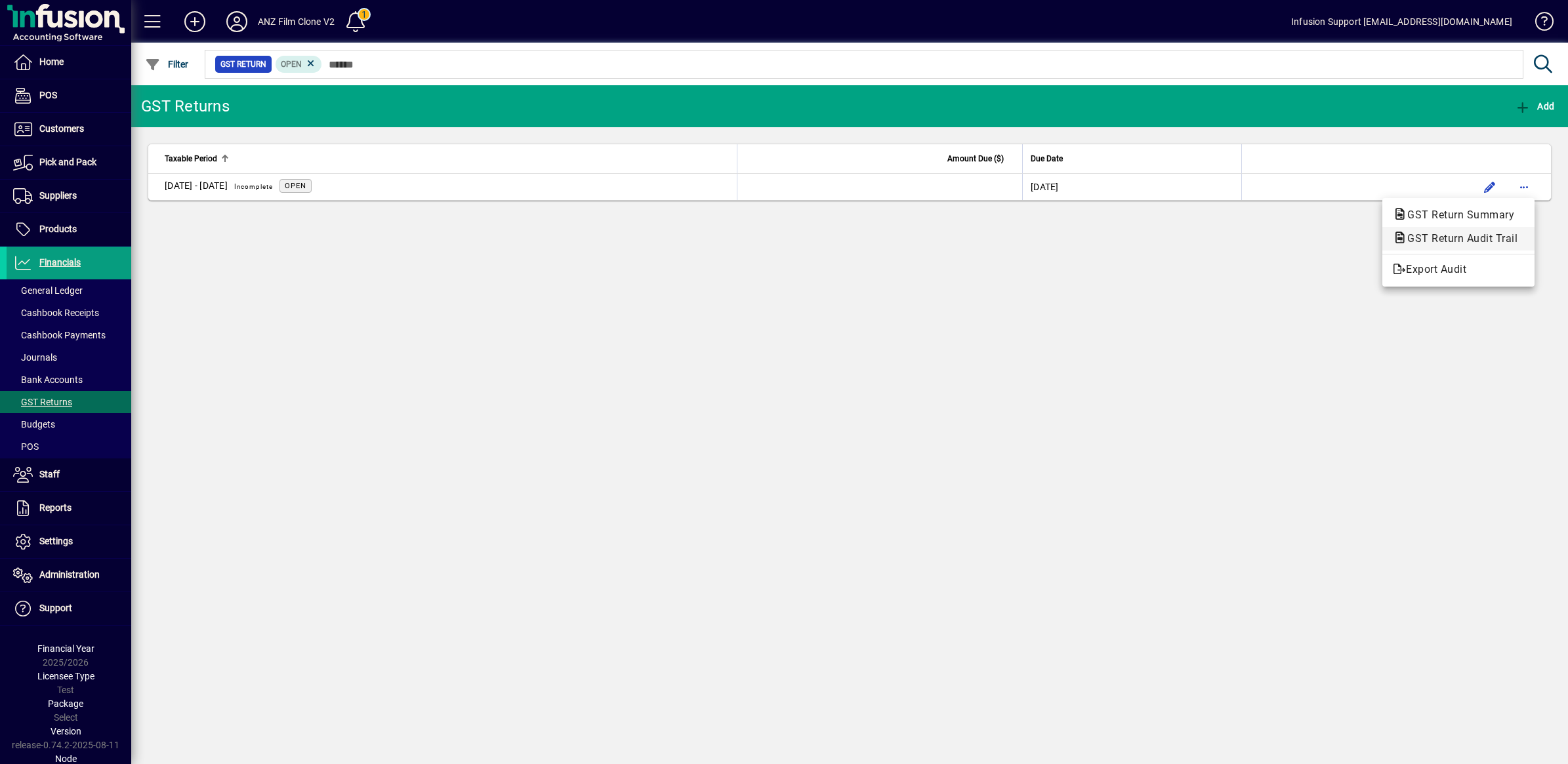
click at [1448, 233] on span "GST Return Audit Trail" at bounding box center [1458, 238] width 131 height 13
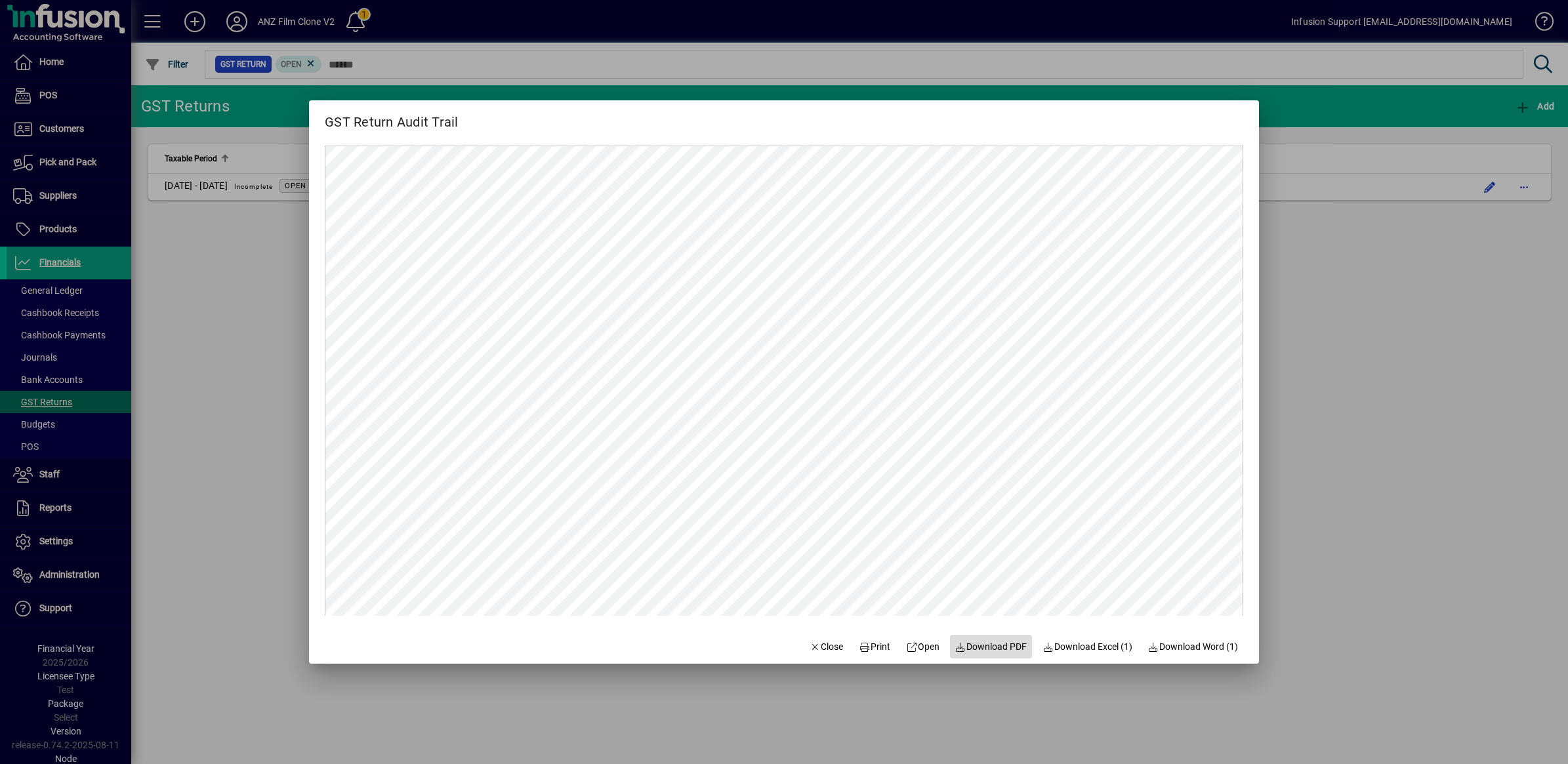
click at [985, 651] on span "Download PDF" at bounding box center [991, 647] width 72 height 14
click at [811, 649] on span "Close" at bounding box center [827, 647] width 34 height 14
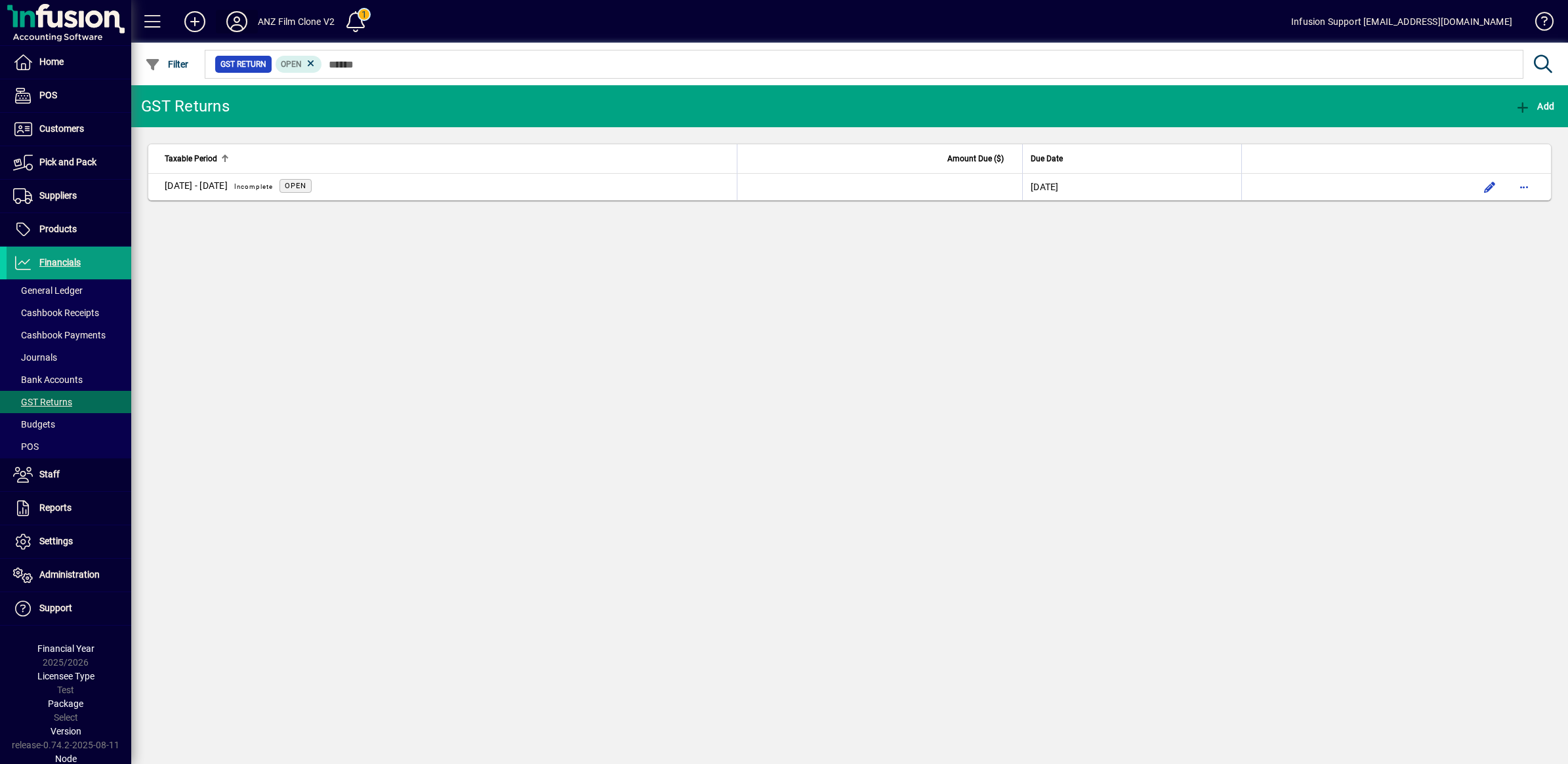
click at [234, 18] on icon at bounding box center [237, 21] width 26 height 21
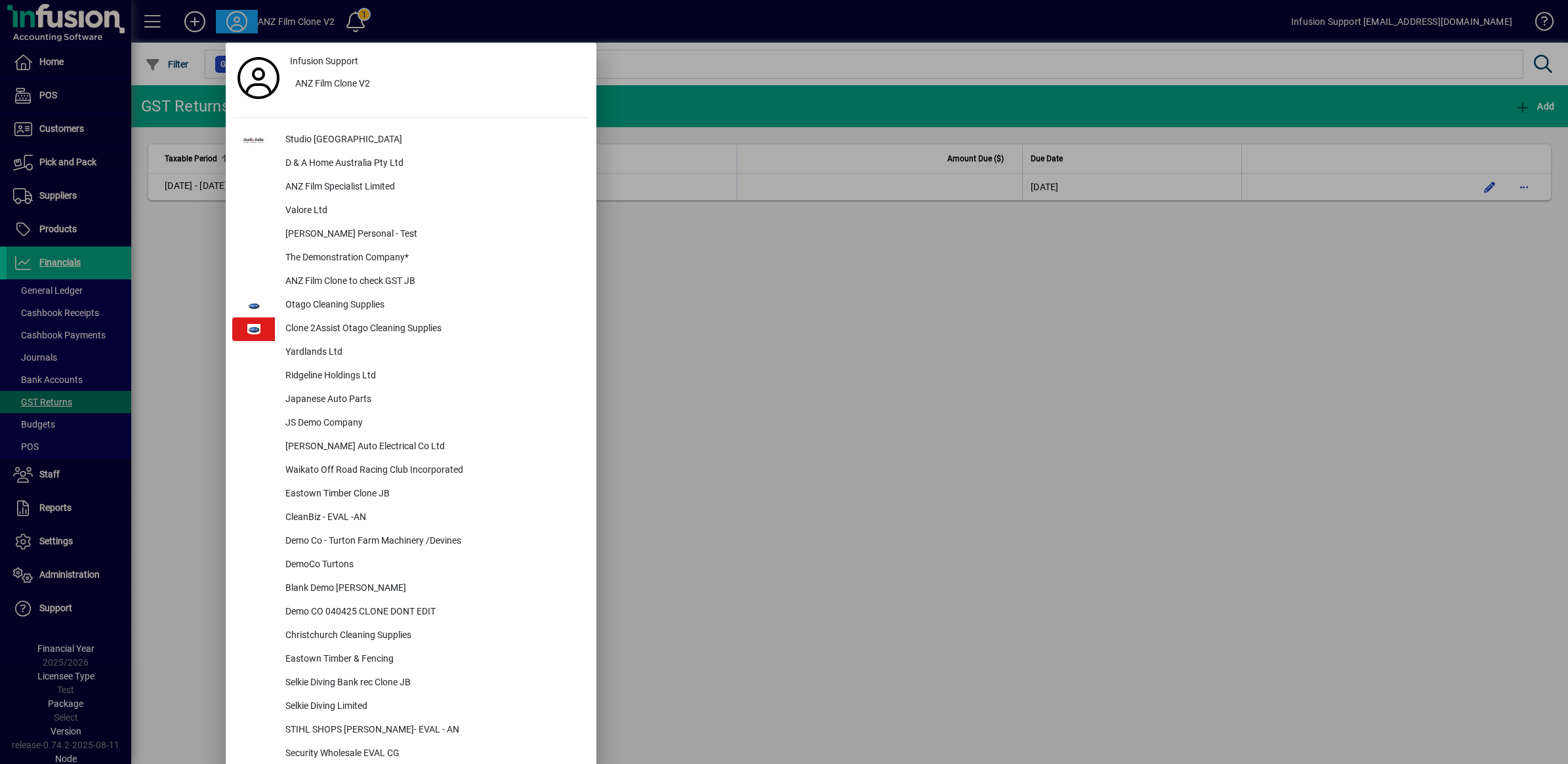
click at [54, 585] on div at bounding box center [784, 382] width 1568 height 764
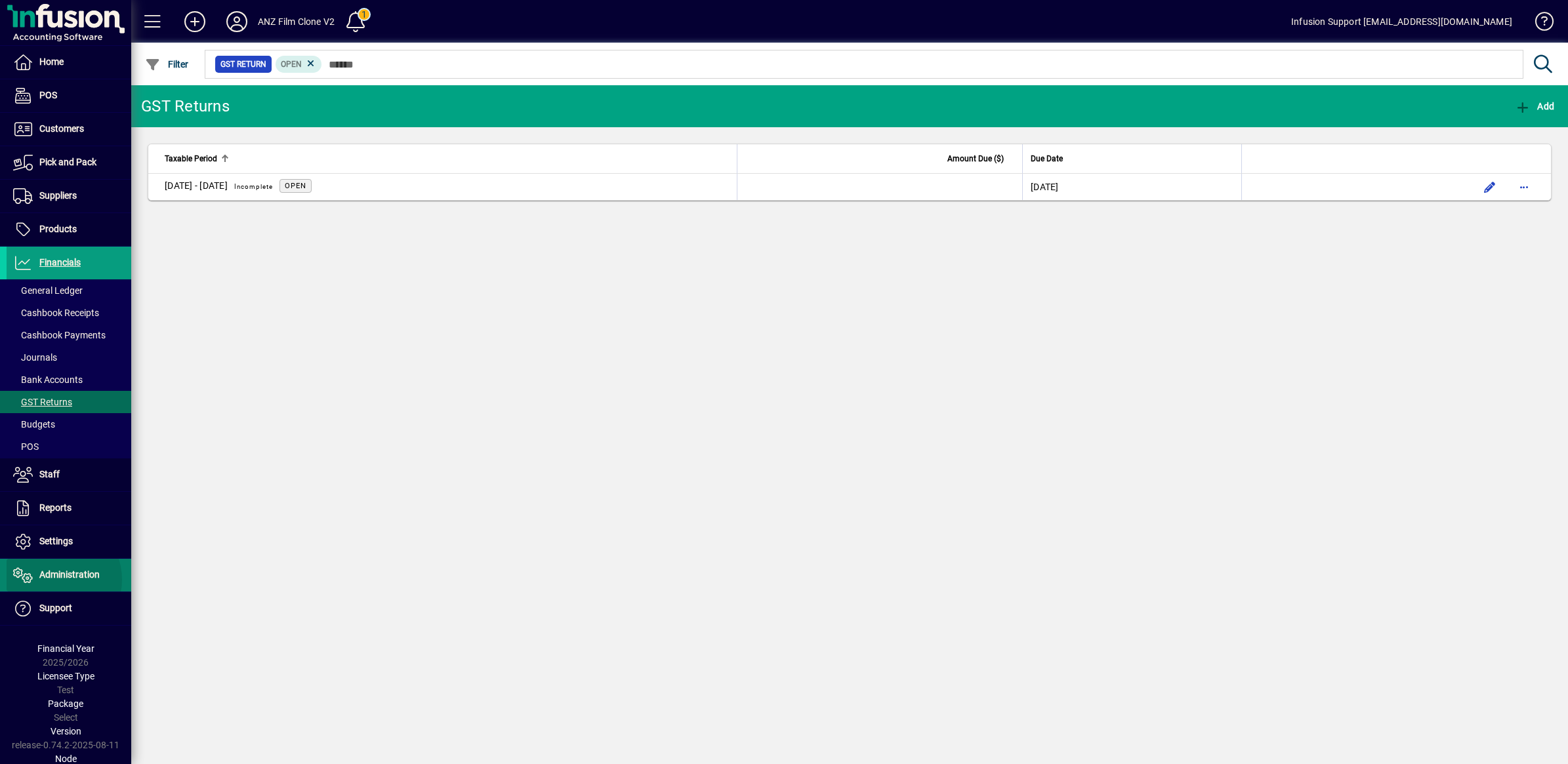
click at [52, 581] on span "Administration" at bounding box center [53, 575] width 93 height 15
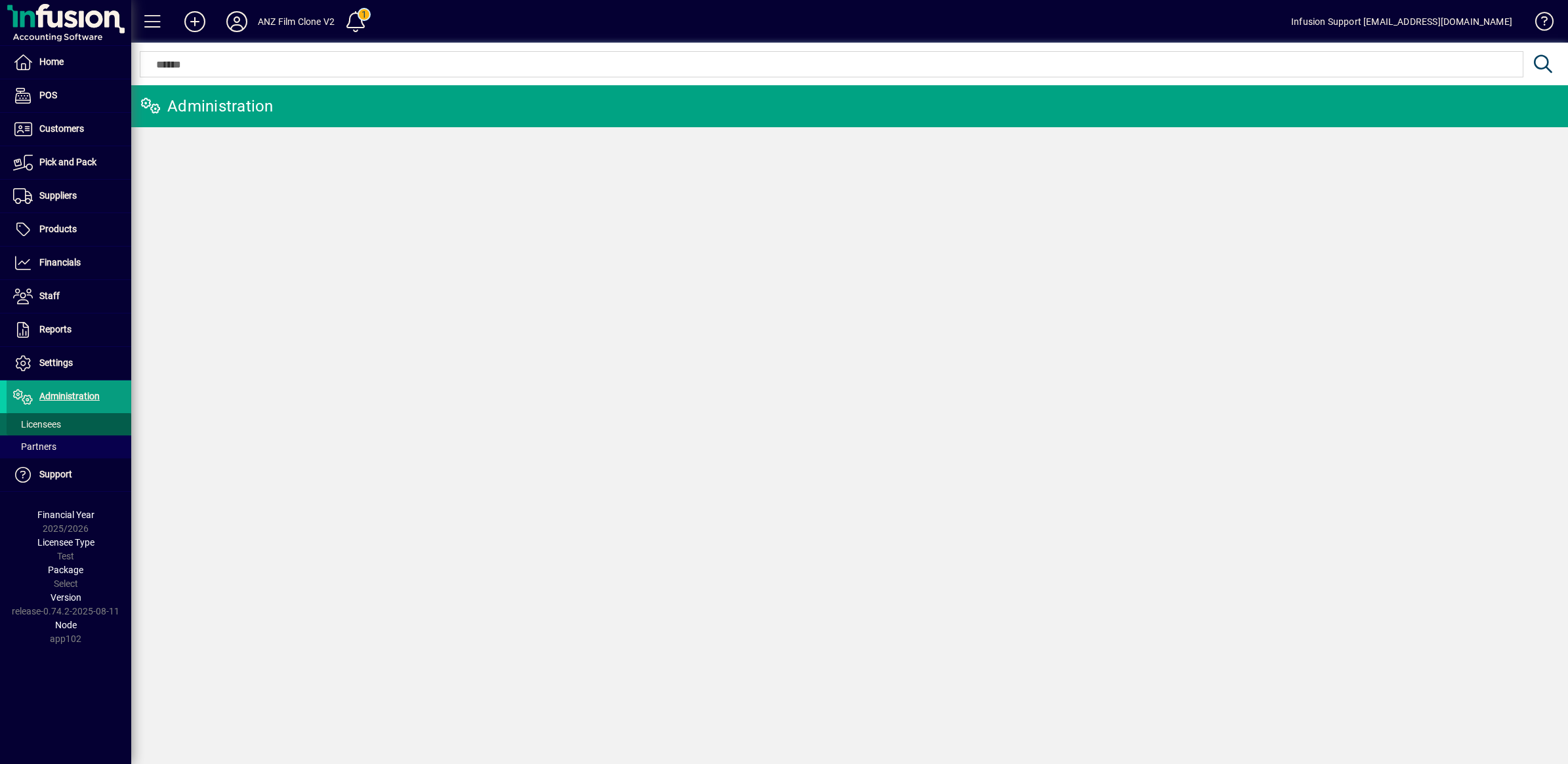
click at [41, 429] on span "Licensees" at bounding box center [37, 424] width 48 height 10
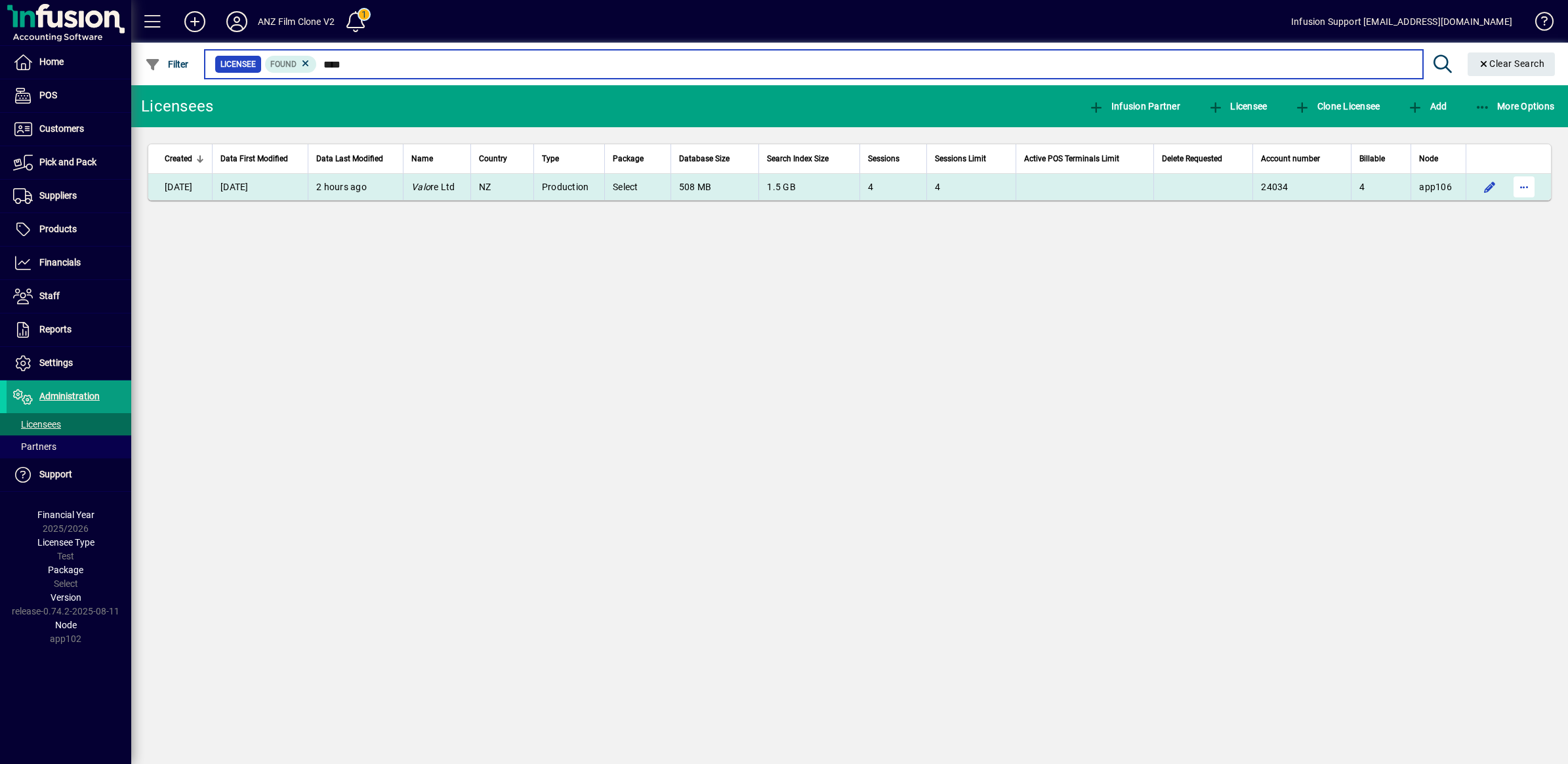
type input "****"
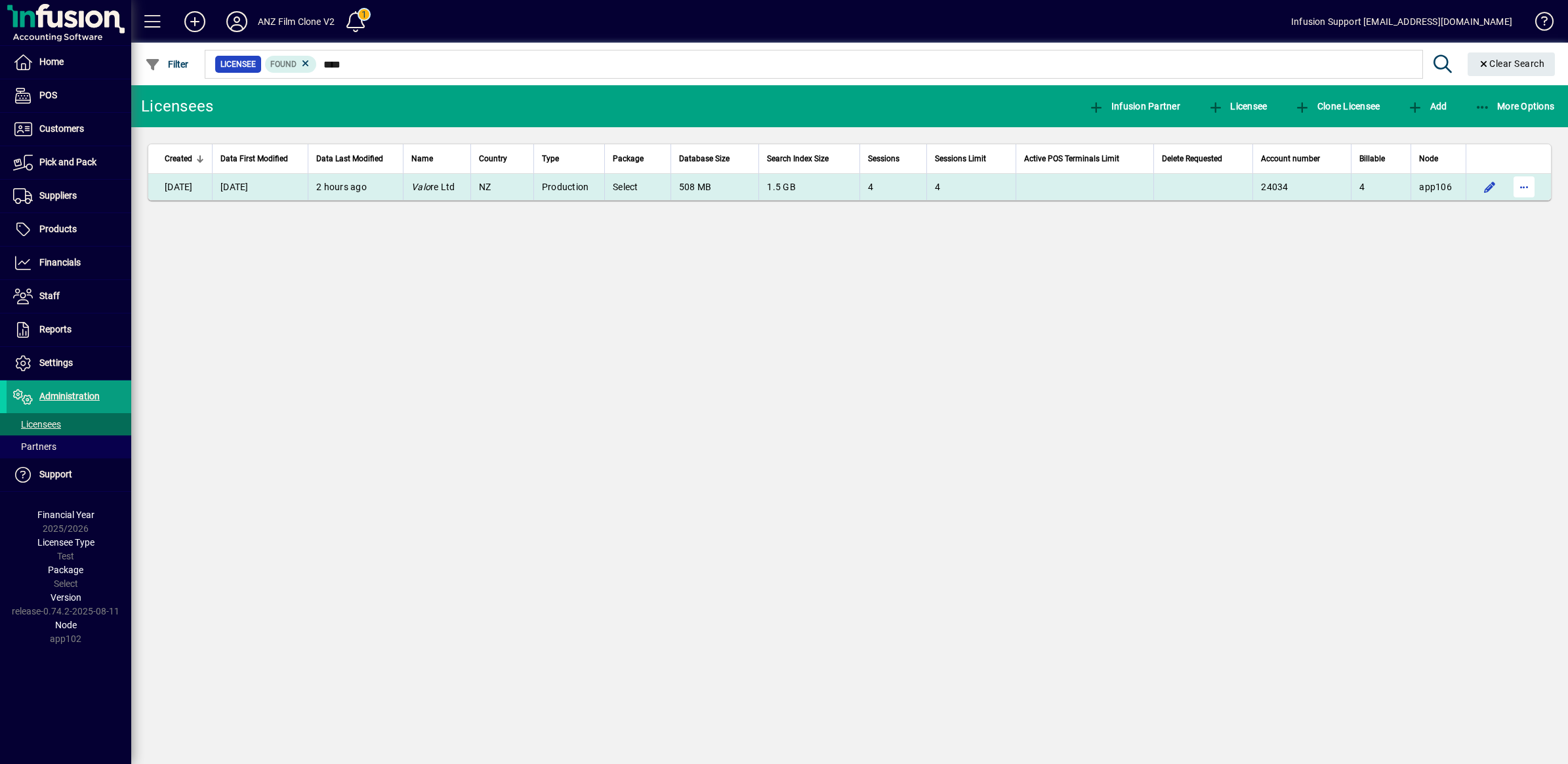
click at [1522, 187] on span "button" at bounding box center [1524, 187] width 32 height 32
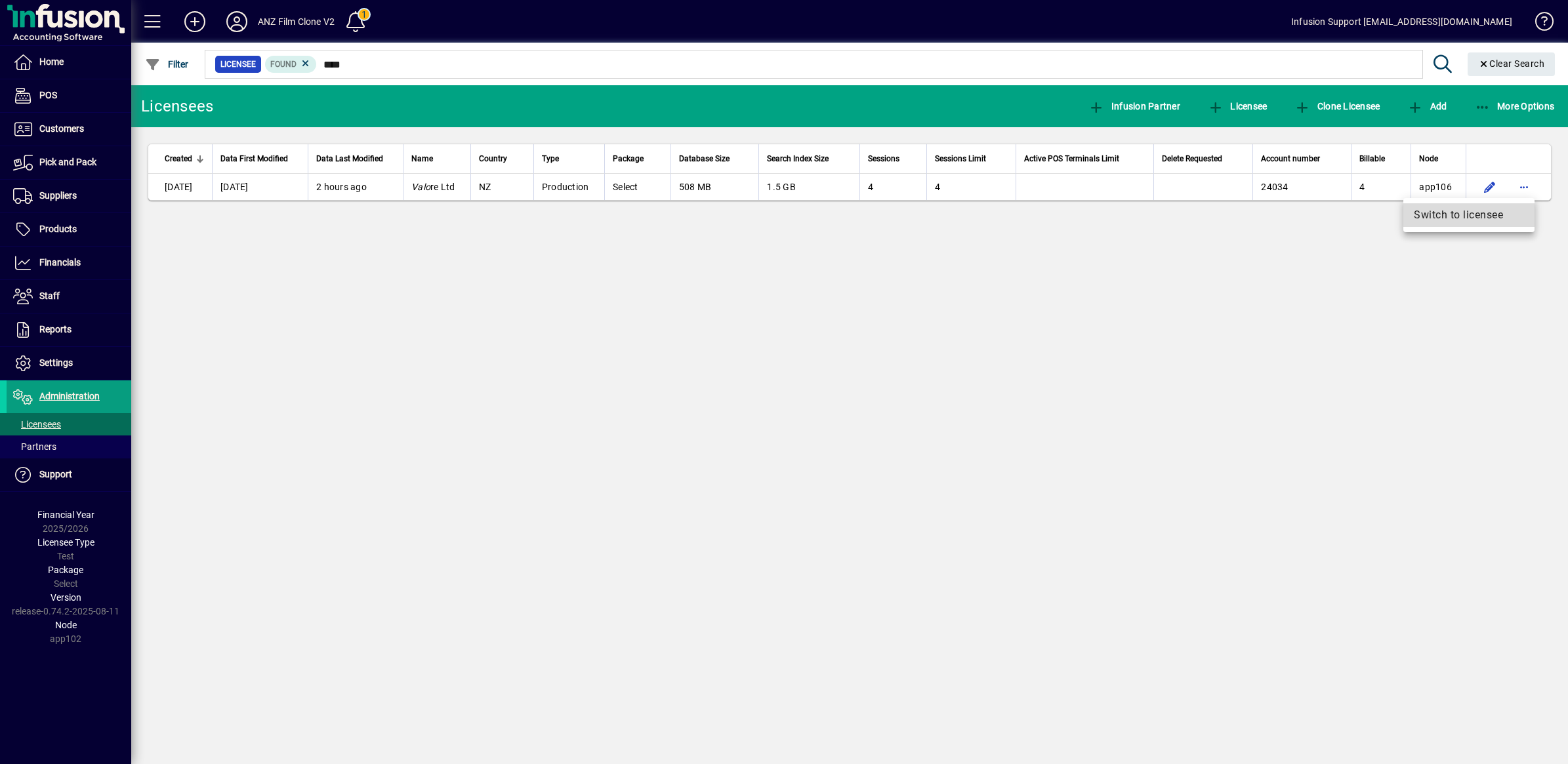
click at [1493, 213] on span "Switch to licensee" at bounding box center [1469, 215] width 110 height 15
